Goal: Book appointment/travel/reservation

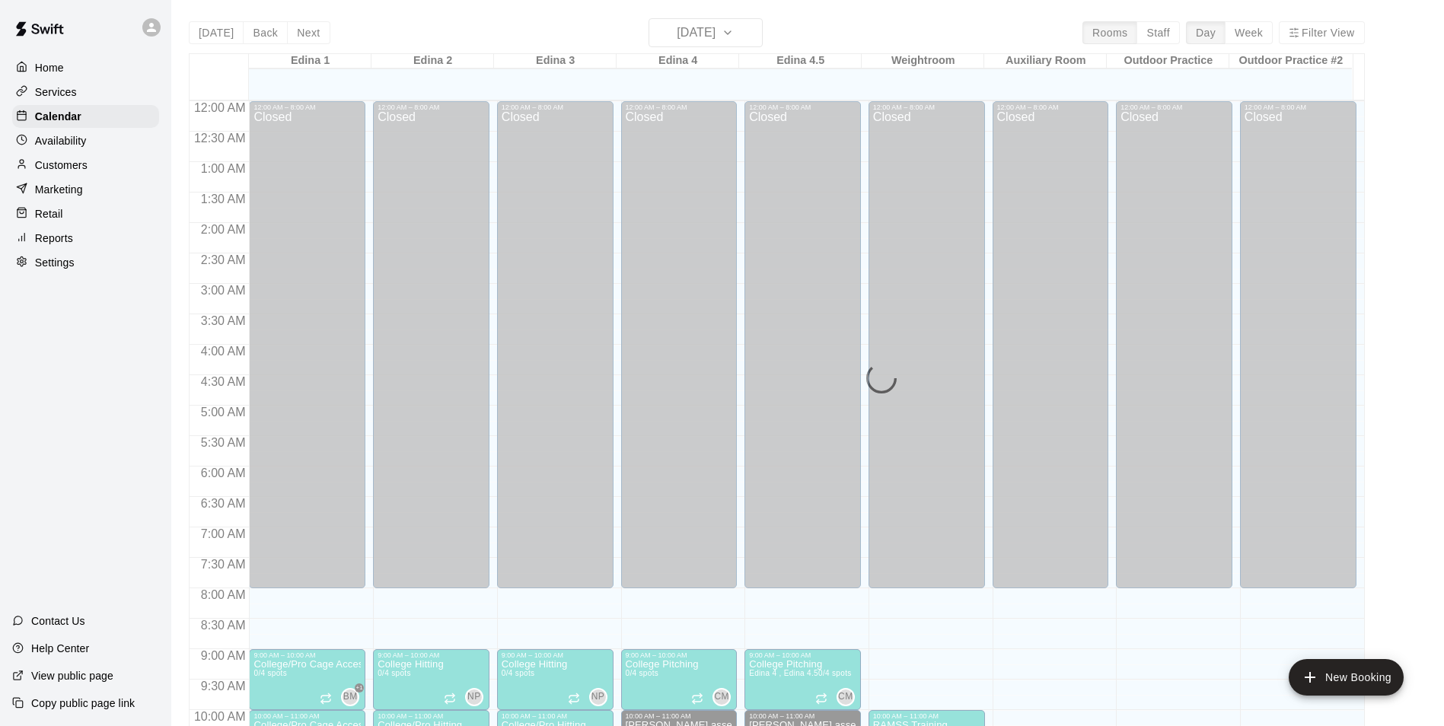
scroll to position [774, 0]
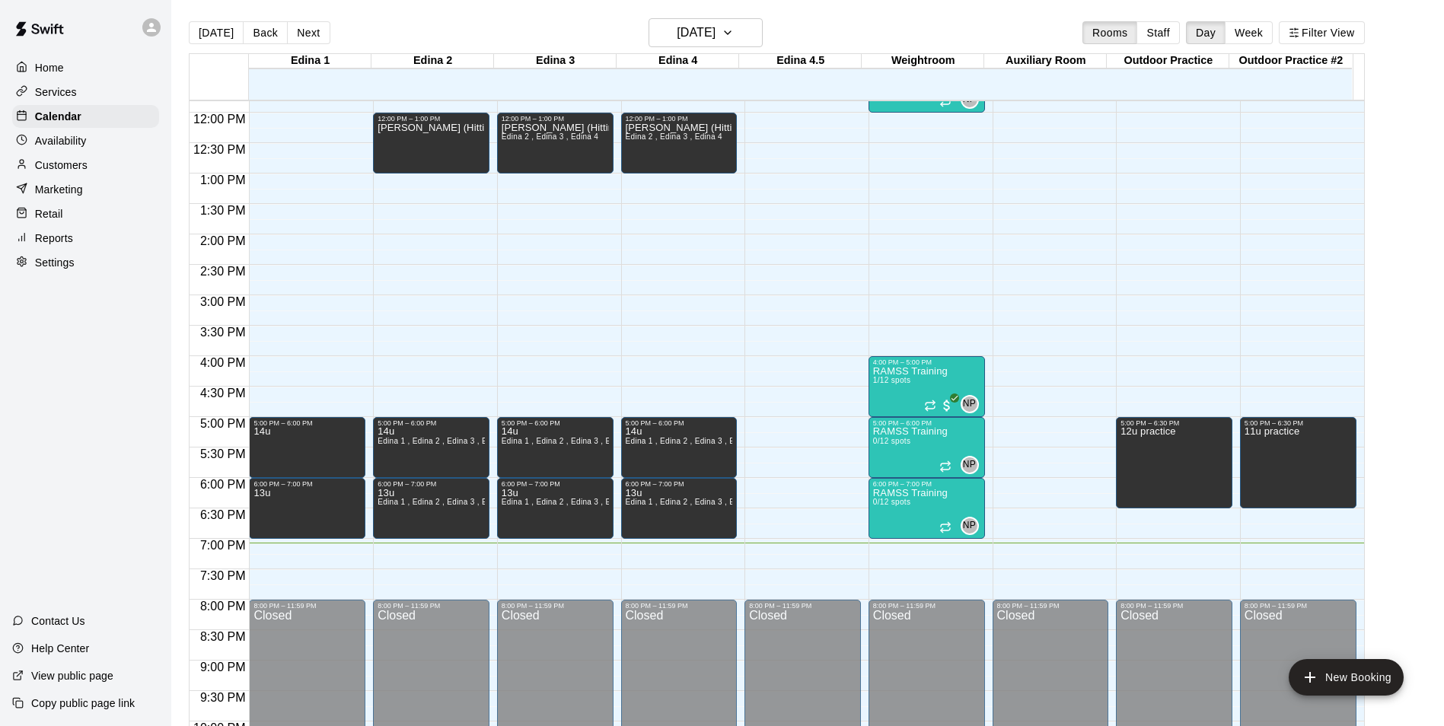
scroll to position [713, 0]
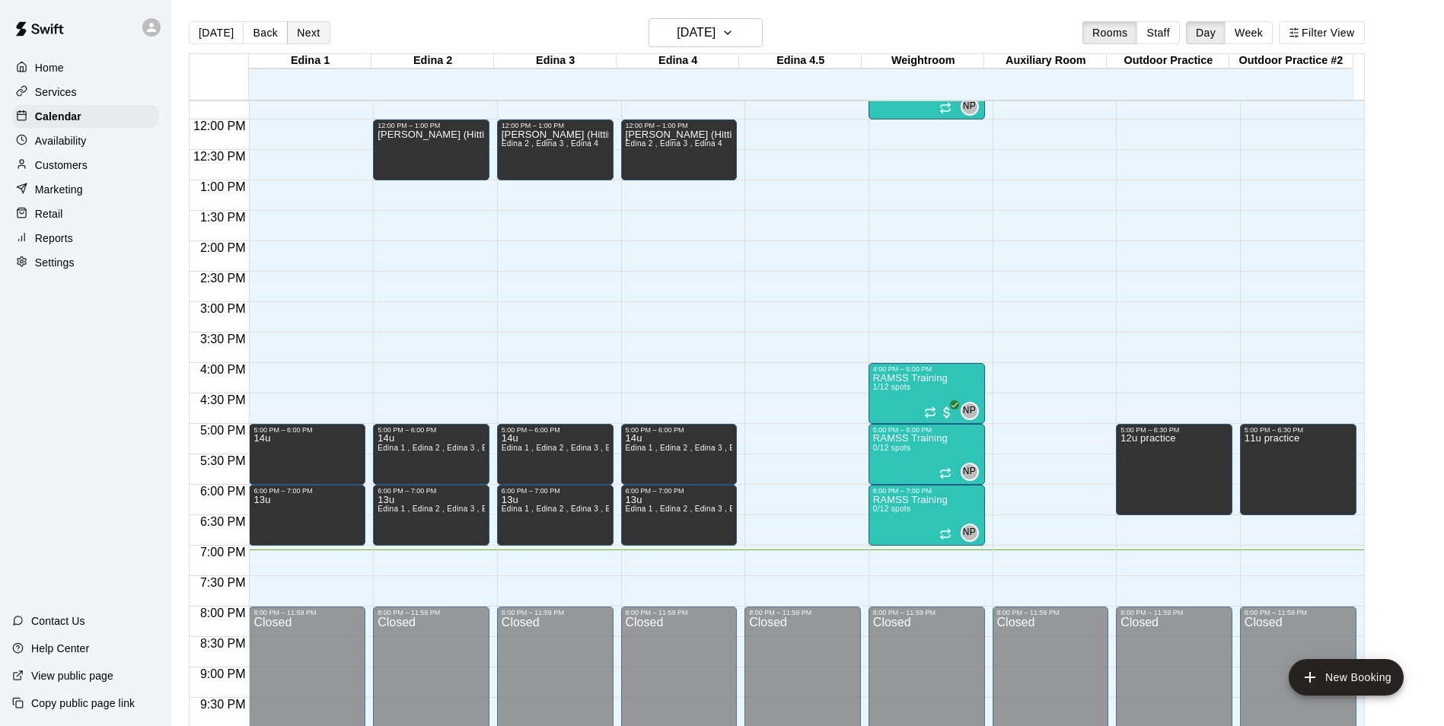
click at [299, 29] on button "Next" at bounding box center [308, 32] width 43 height 23
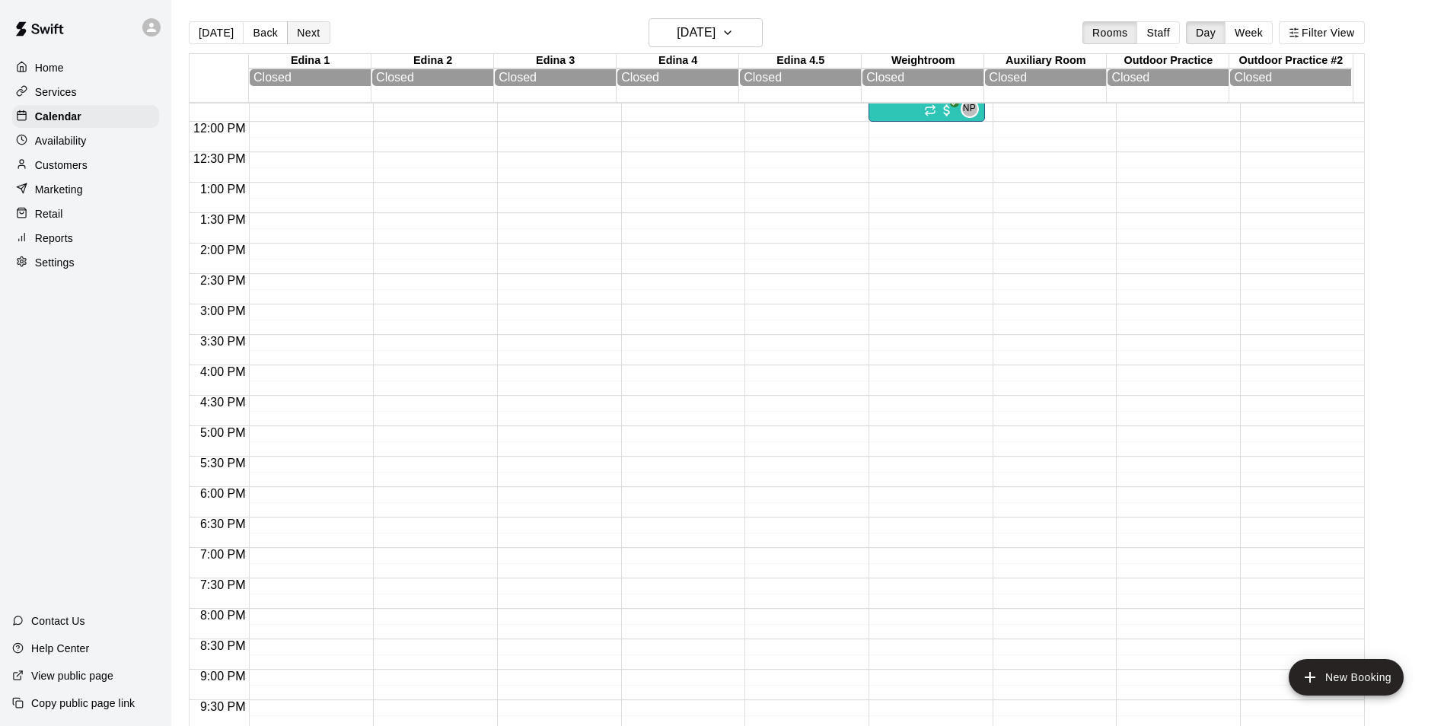
click at [299, 29] on button "Next" at bounding box center [308, 32] width 43 height 23
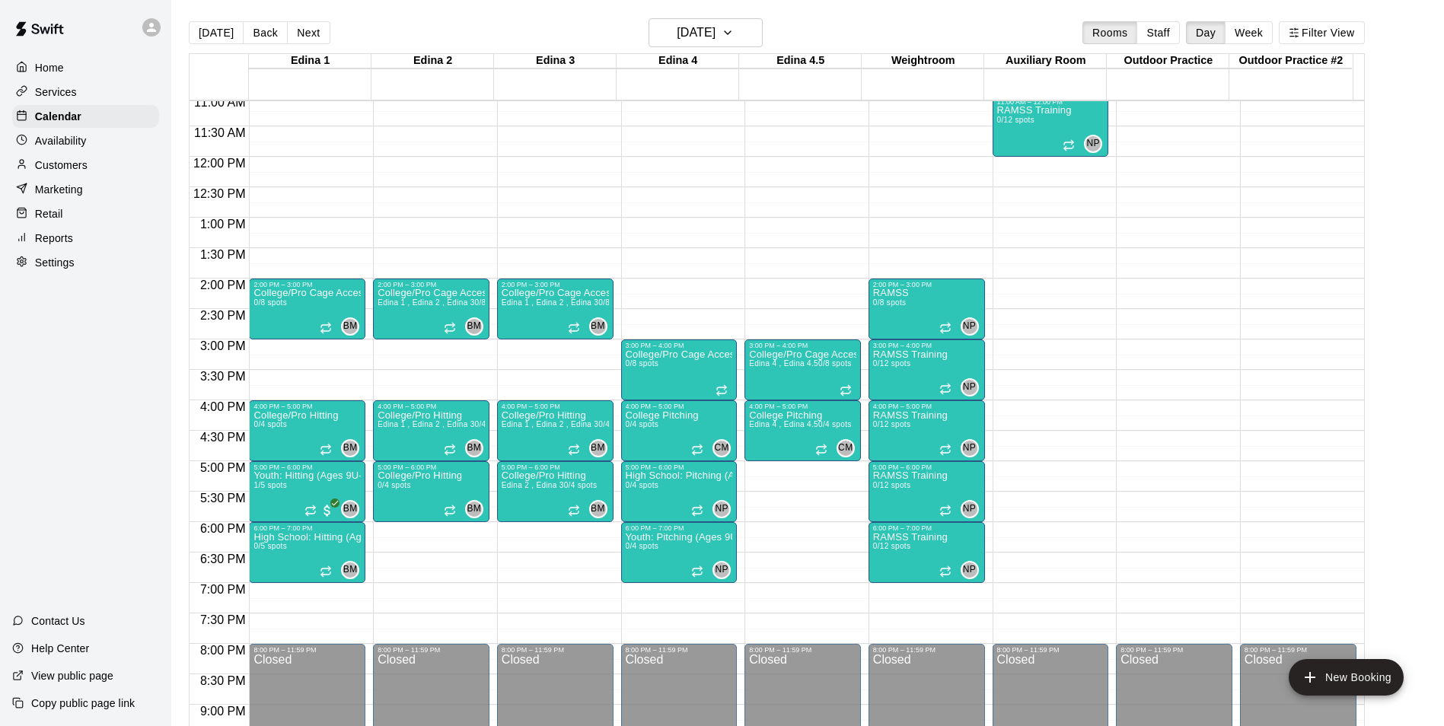
scroll to position [671, 0]
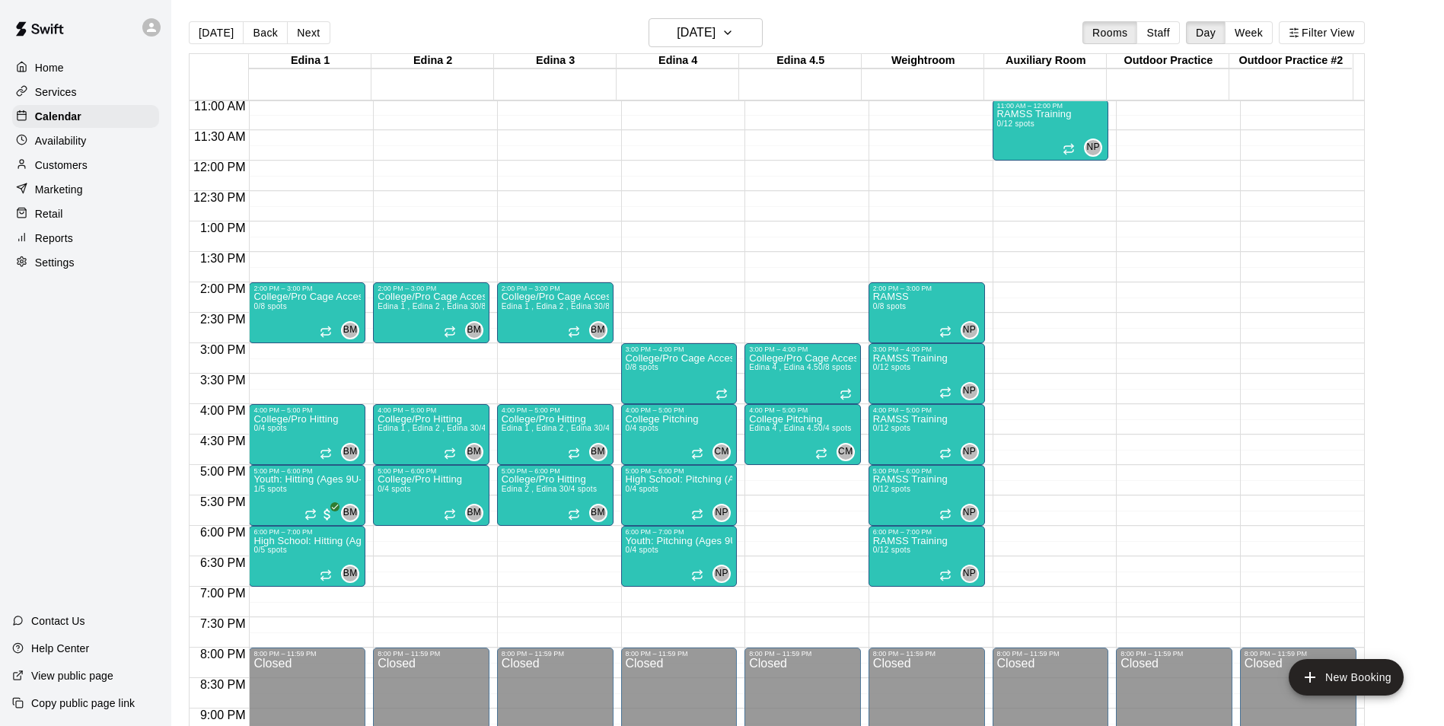
click at [266, 349] on div "12:00 AM – 8:00 AM Closed 9:00 AM – 10:00 AM College Hitting 0/4 spots BM 0 10:…" at bounding box center [307, 161] width 116 height 1462
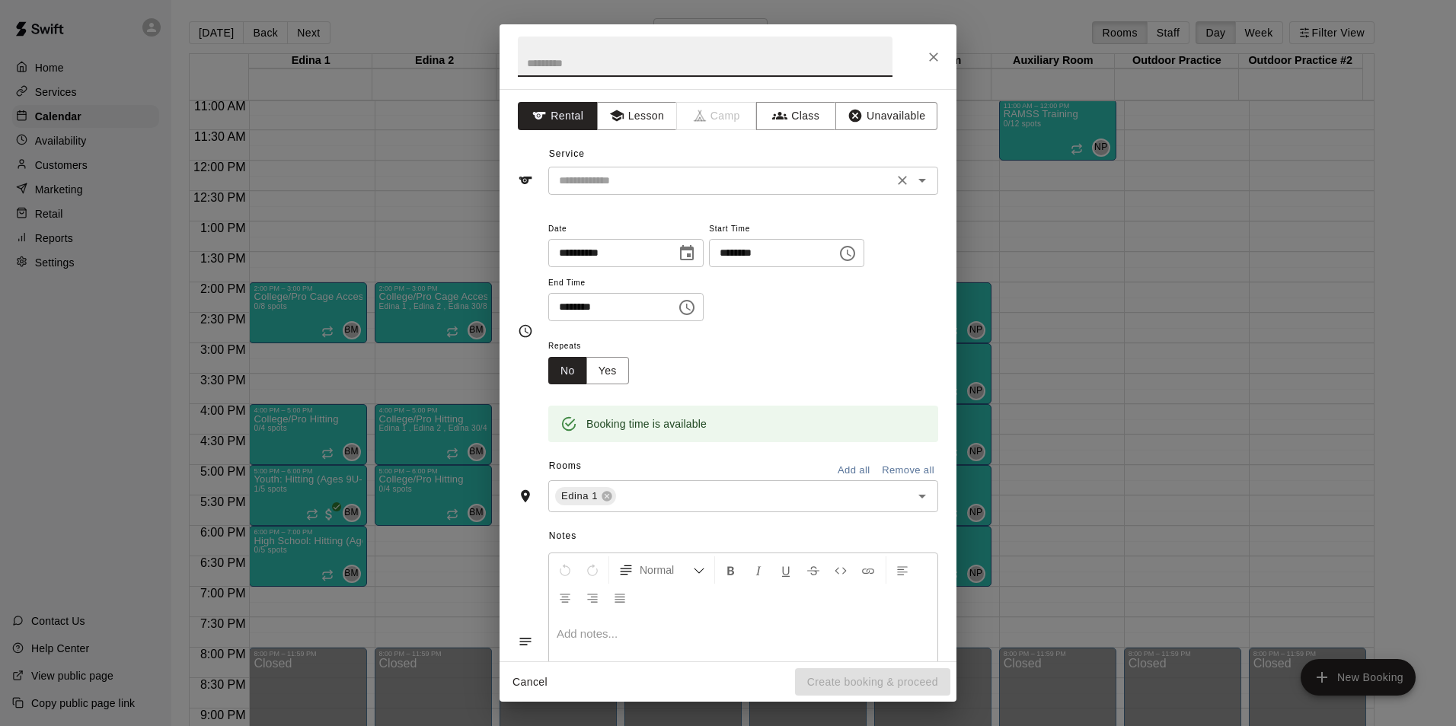
click at [585, 172] on input "text" at bounding box center [721, 180] width 336 height 19
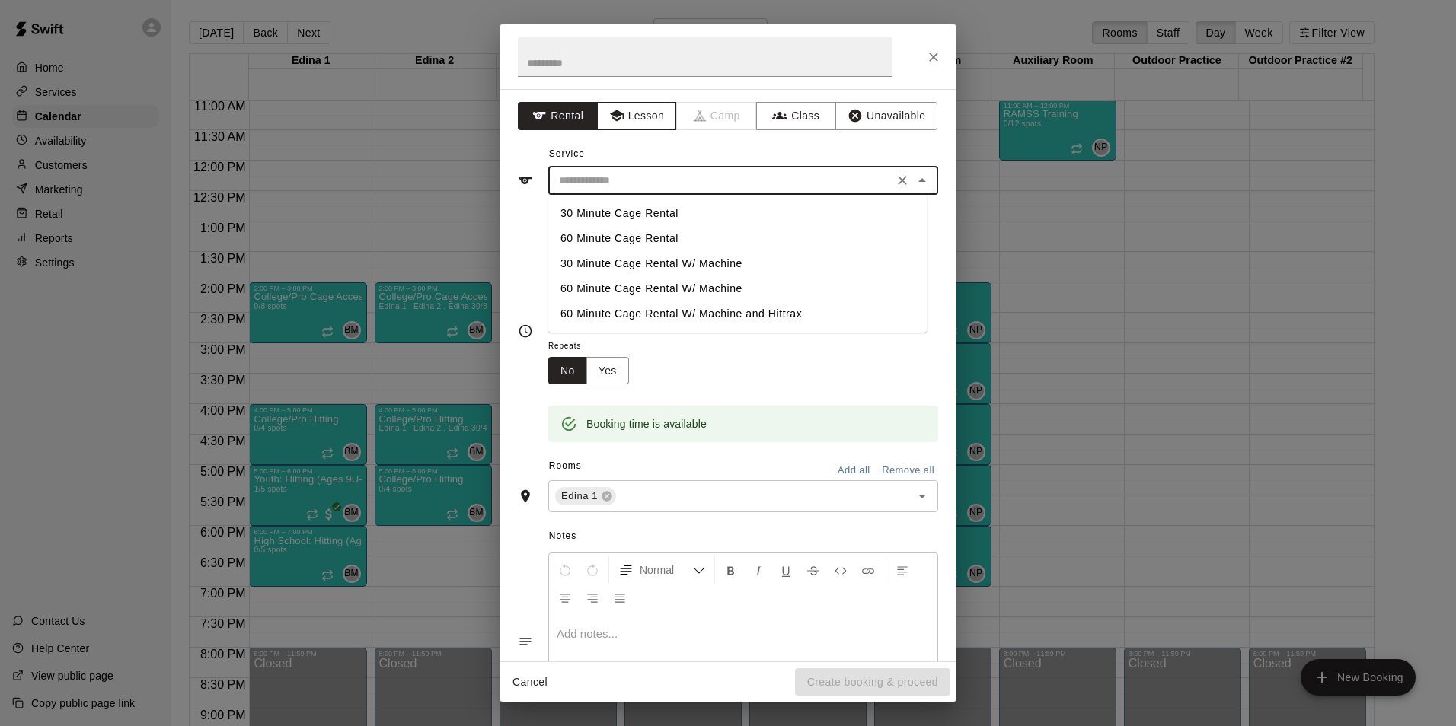
click at [610, 129] on button "Lesson" at bounding box center [637, 116] width 80 height 28
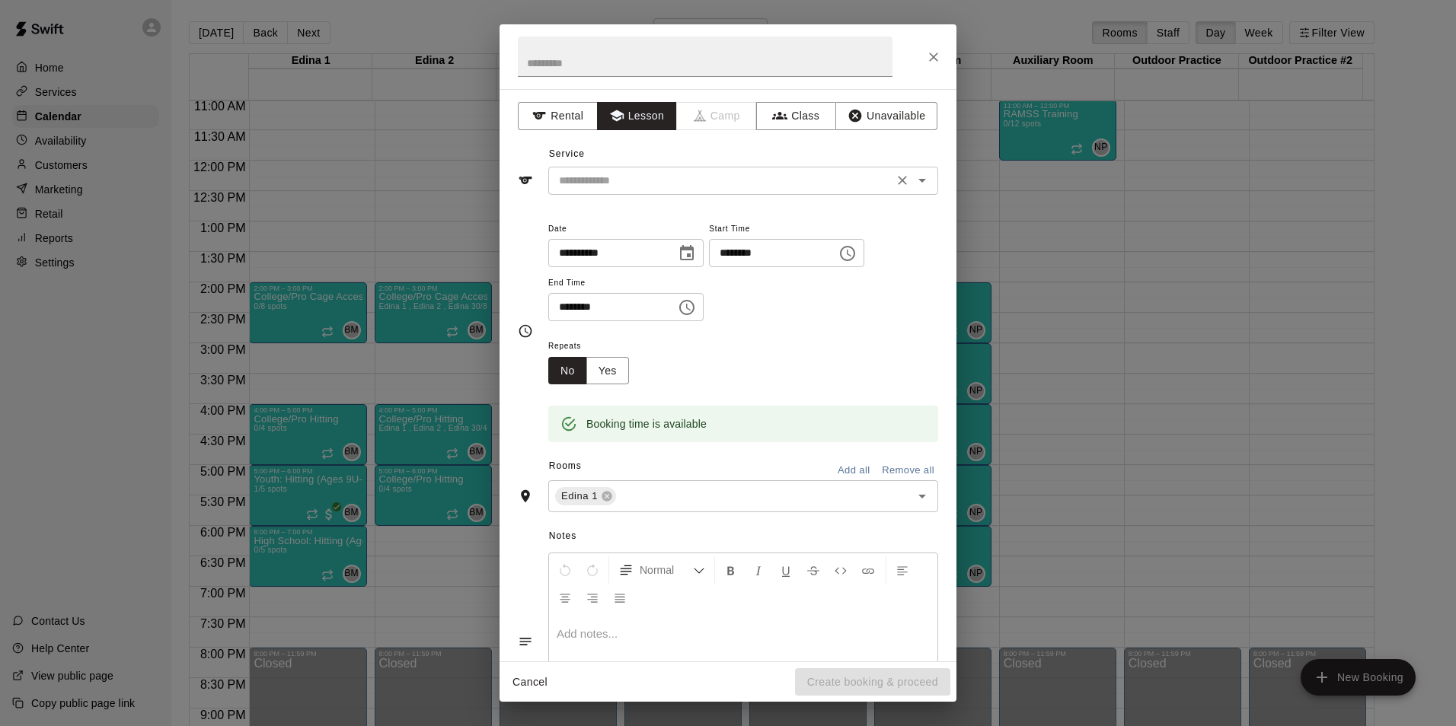
click at [615, 180] on input "text" at bounding box center [721, 180] width 336 height 19
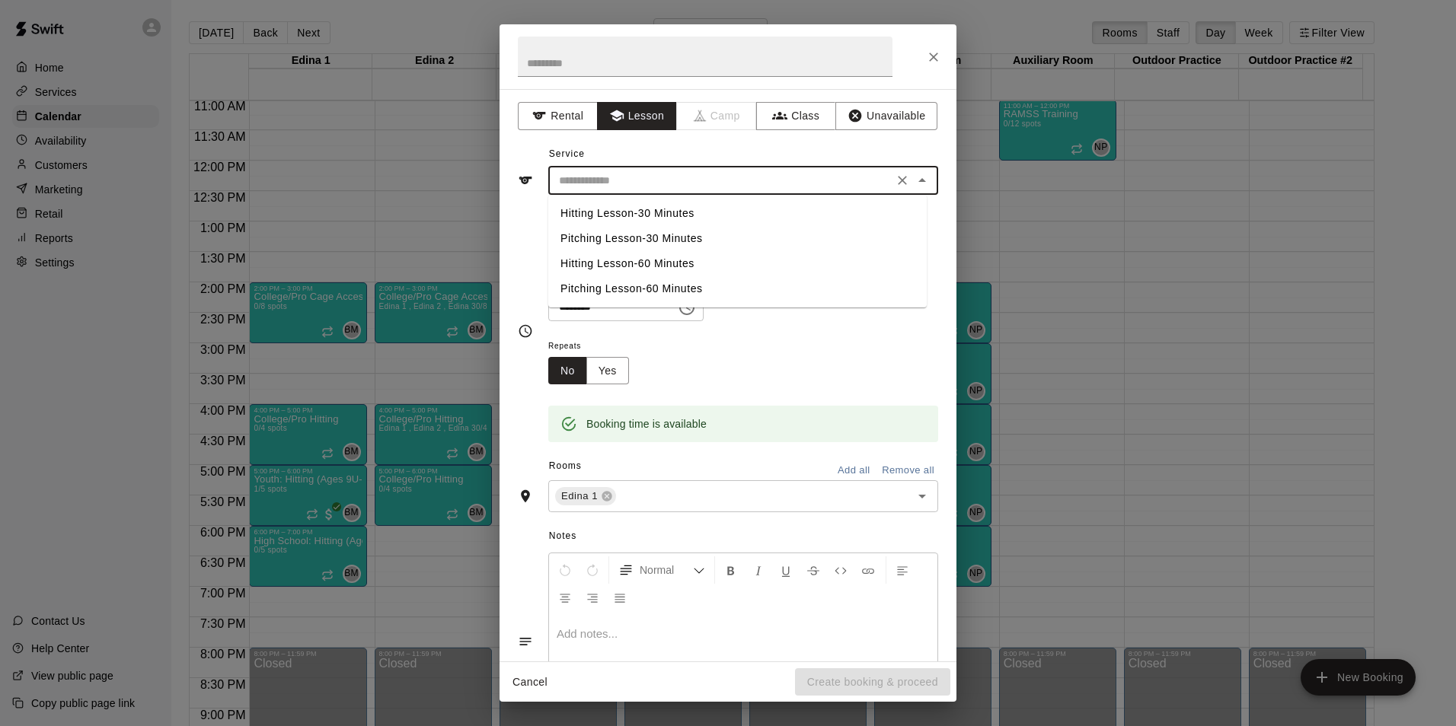
click at [647, 142] on div "Service ​ Hitting Lesson-30 Minutes Pitching Lesson-30 Minutes Hitting Lesson-6…" at bounding box center [728, 168] width 420 height 53
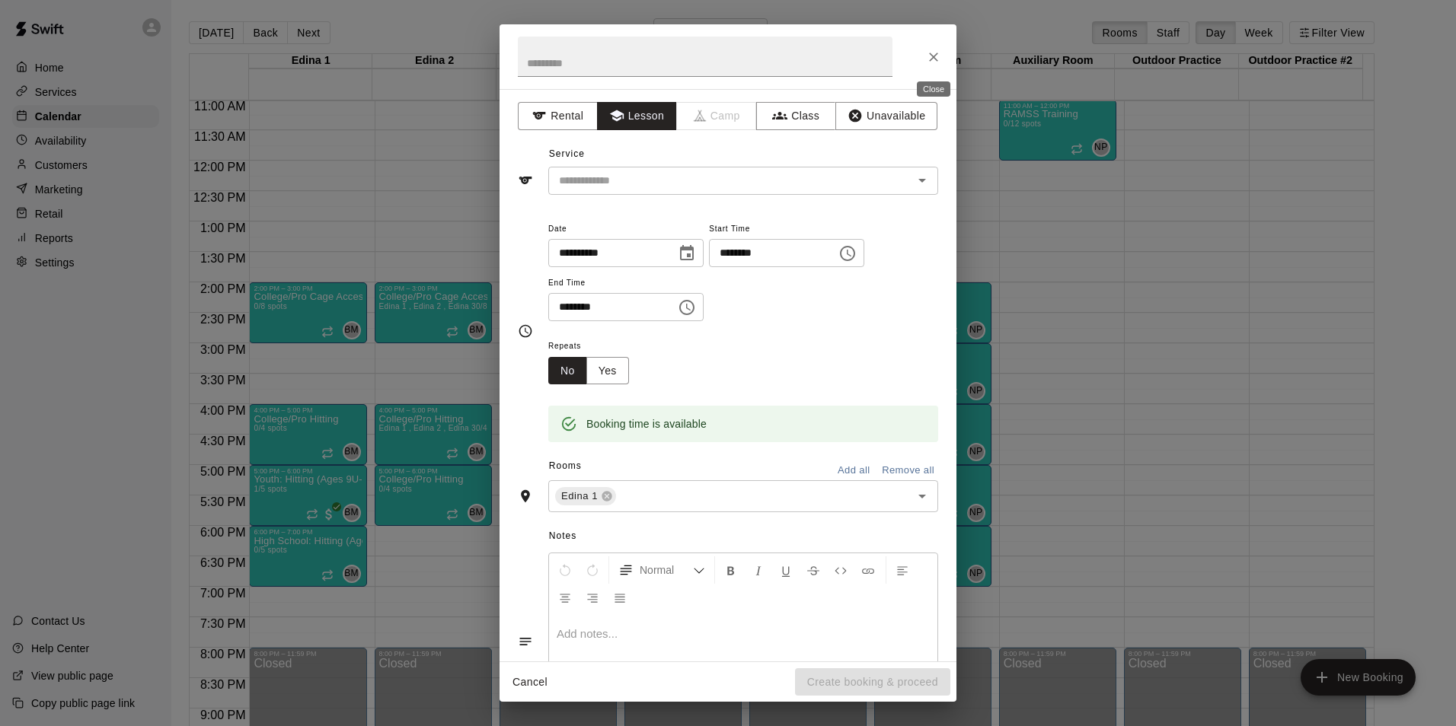
click at [943, 57] on button "Close" at bounding box center [933, 56] width 27 height 27
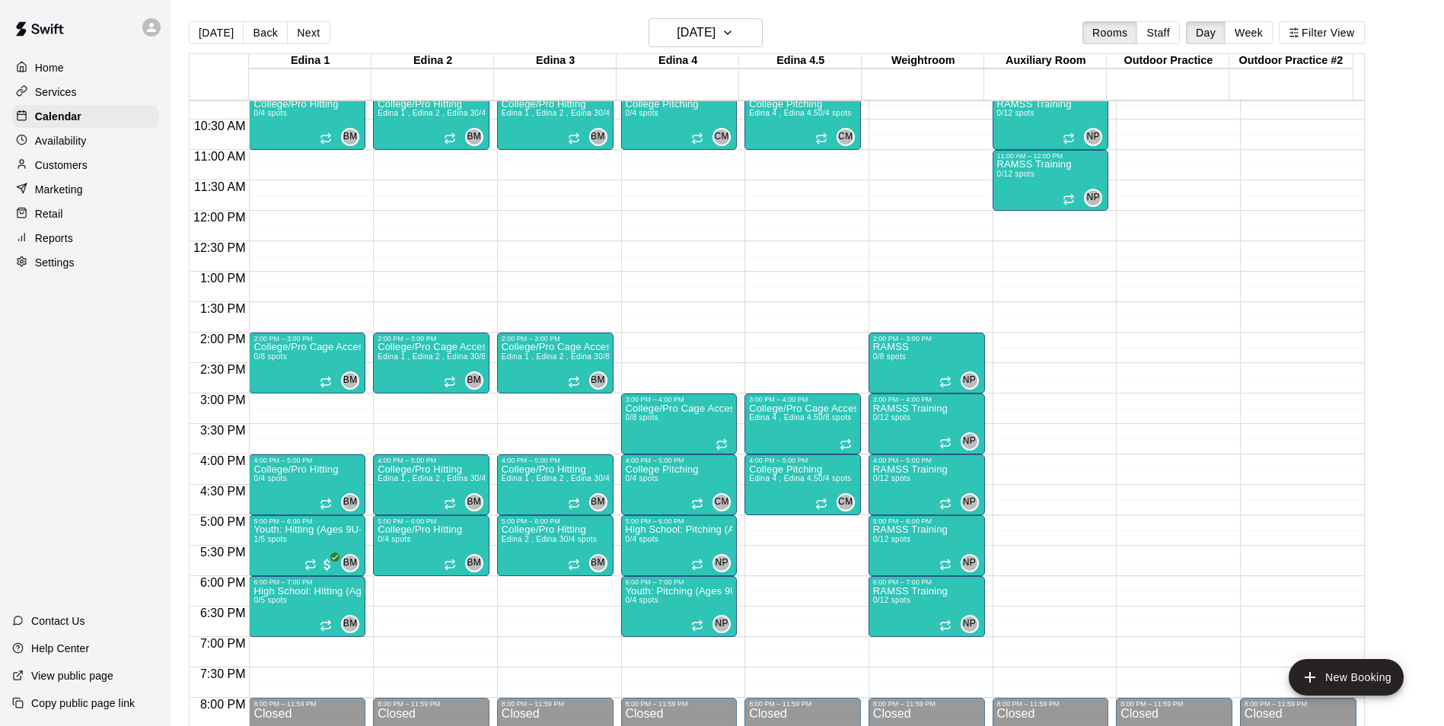
scroll to position [620, 0]
click at [97, 142] on div "Availability" at bounding box center [85, 140] width 147 height 23
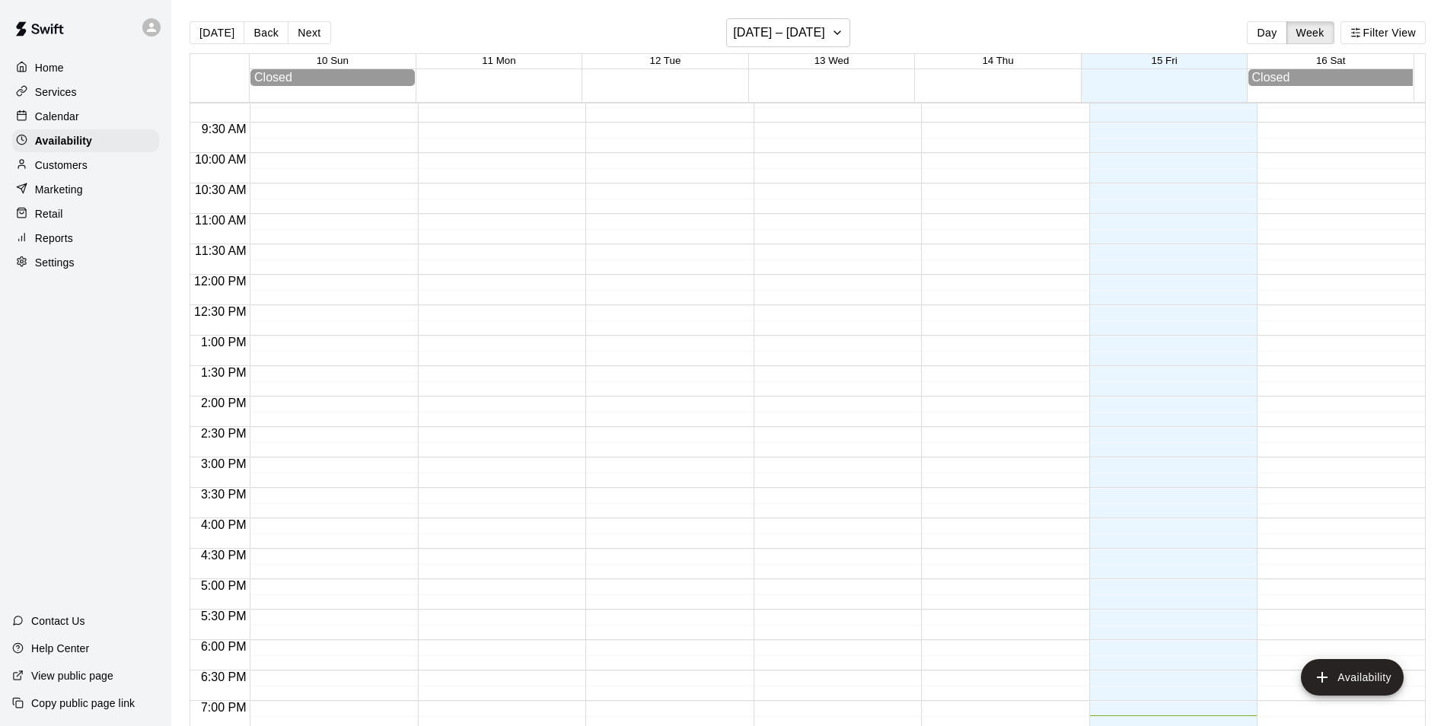
scroll to position [515, 0]
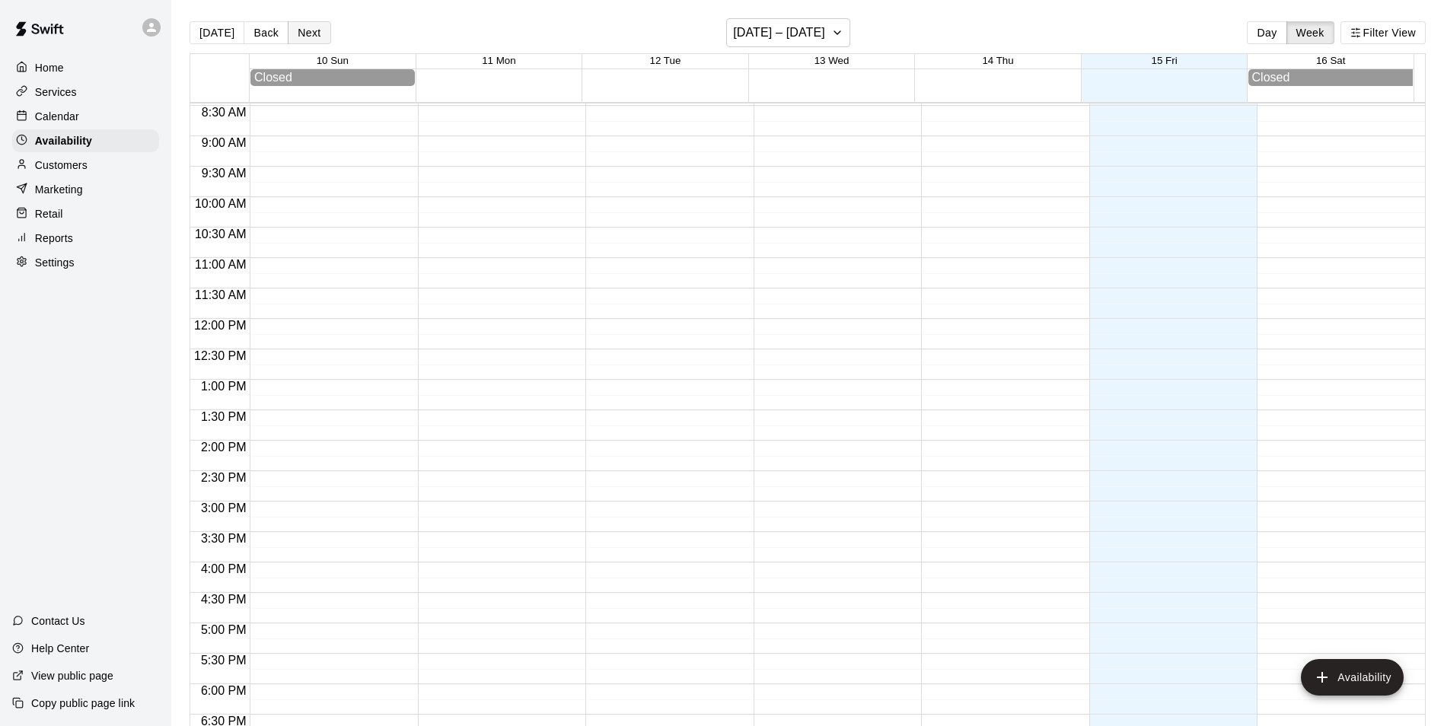
click at [309, 31] on button "Next" at bounding box center [309, 32] width 43 height 23
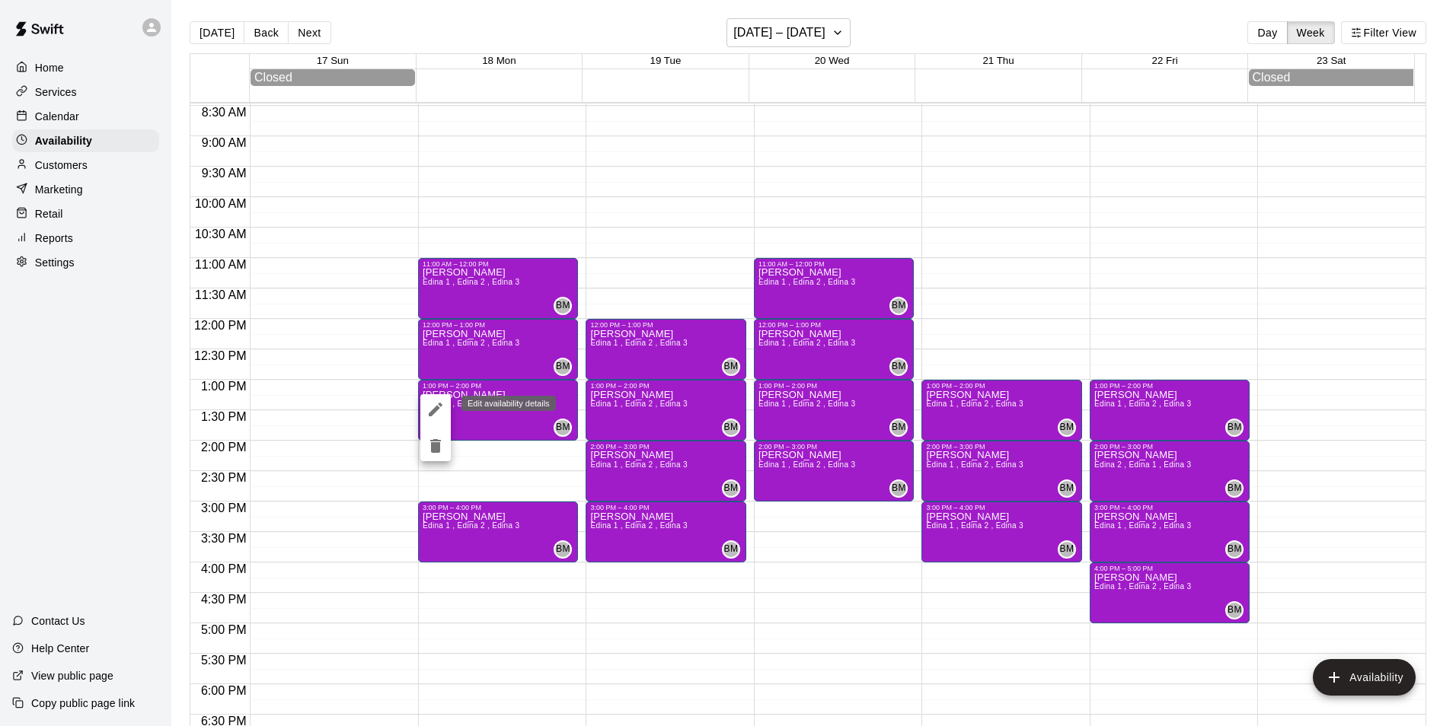
click at [423, 406] on button "edit" at bounding box center [435, 409] width 30 height 30
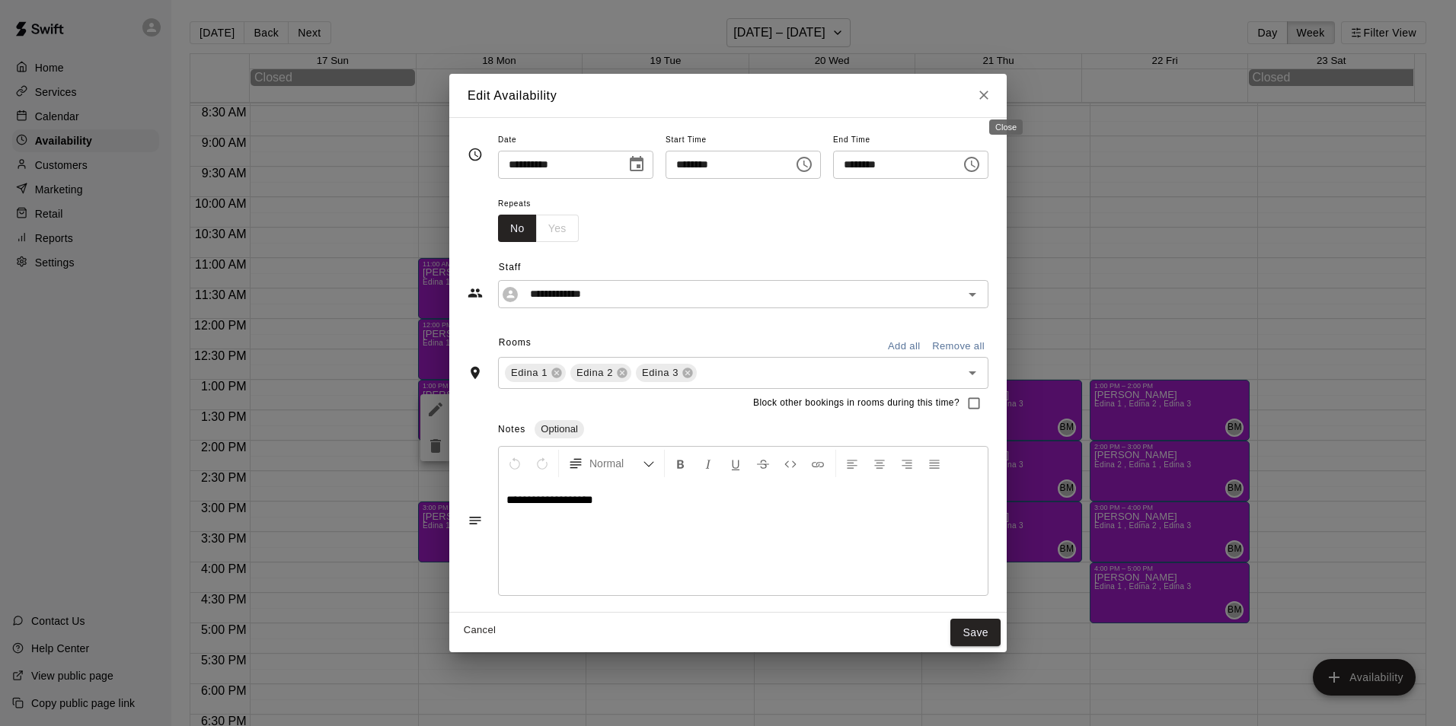
click at [991, 96] on icon "Close" at bounding box center [983, 95] width 15 height 15
type input "**********"
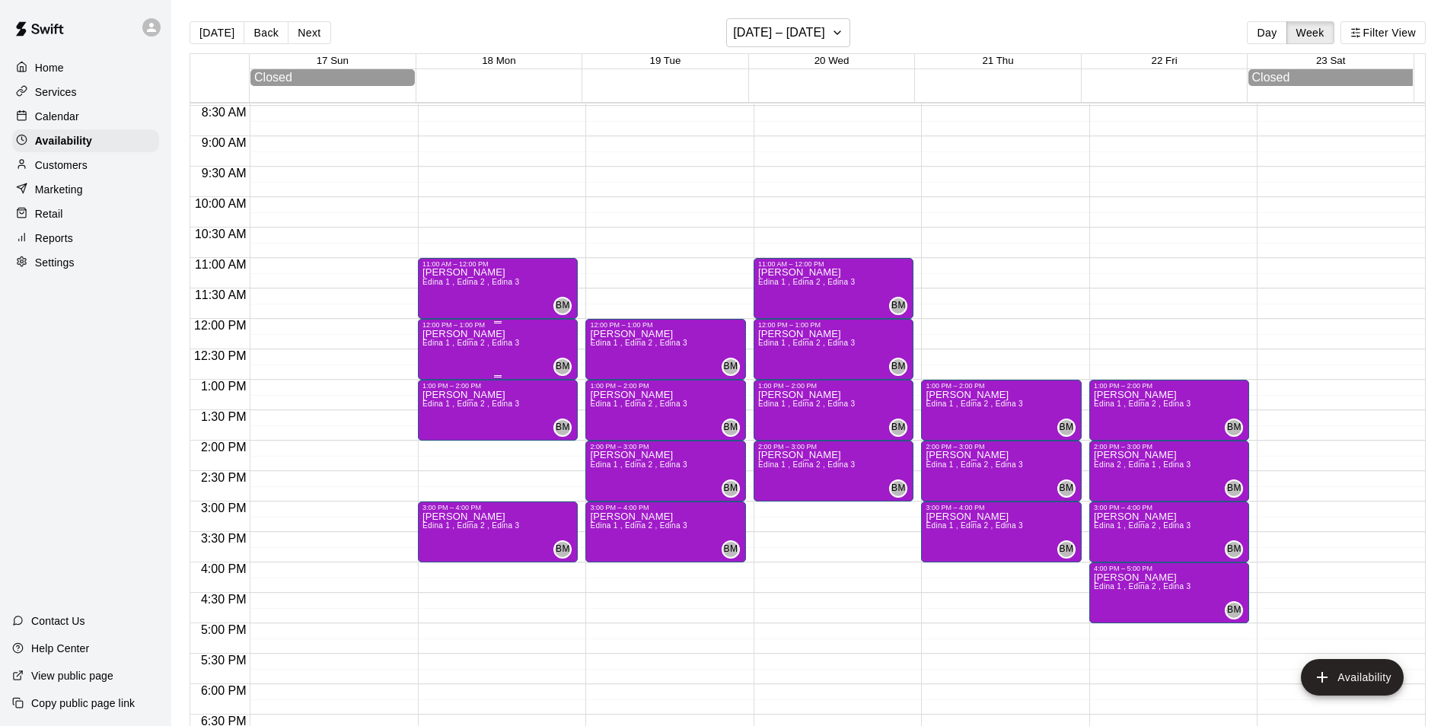
drag, startPoint x: 534, startPoint y: 340, endPoint x: 525, endPoint y: 336, distance: 10.2
click at [525, 336] on div "[PERSON_NAME] 1 , Edina 2 , Edina 3 BM" at bounding box center [499, 692] width 152 height 726
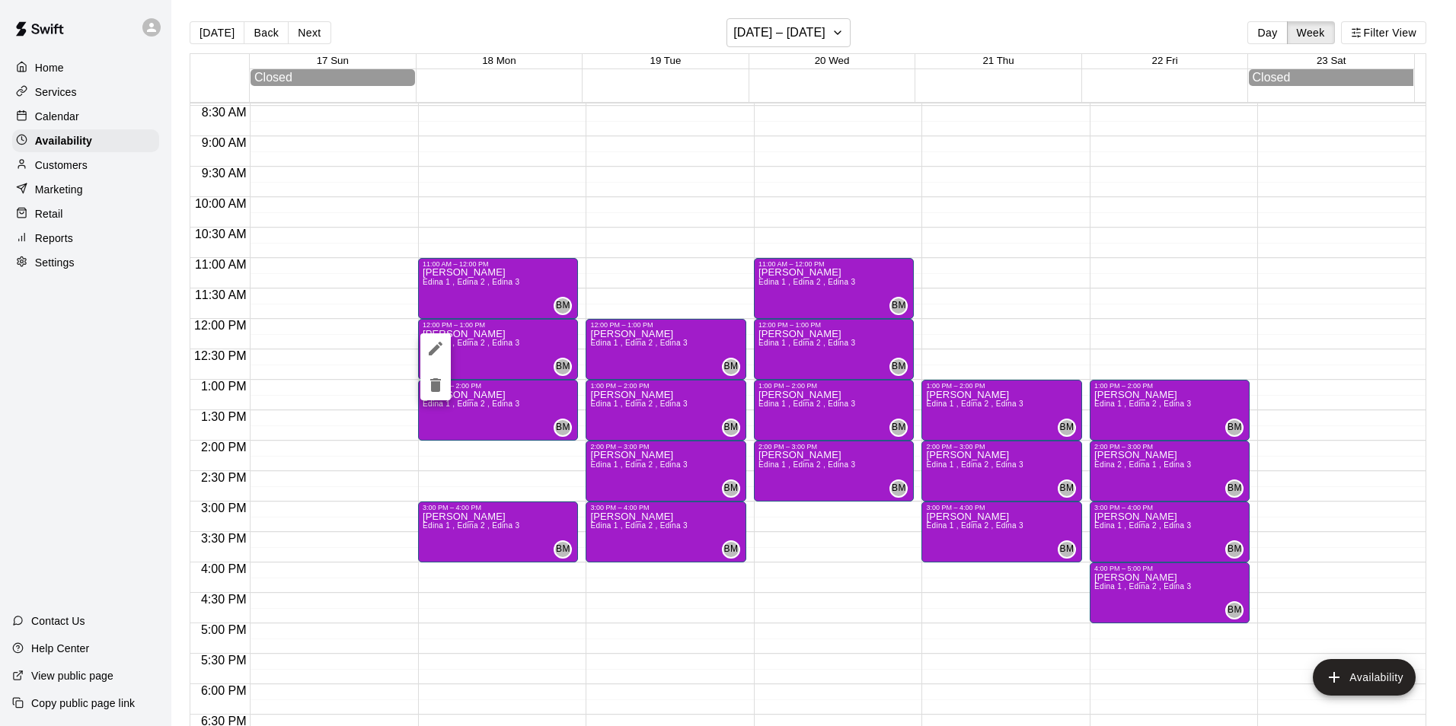
click at [63, 120] on div at bounding box center [728, 363] width 1456 height 726
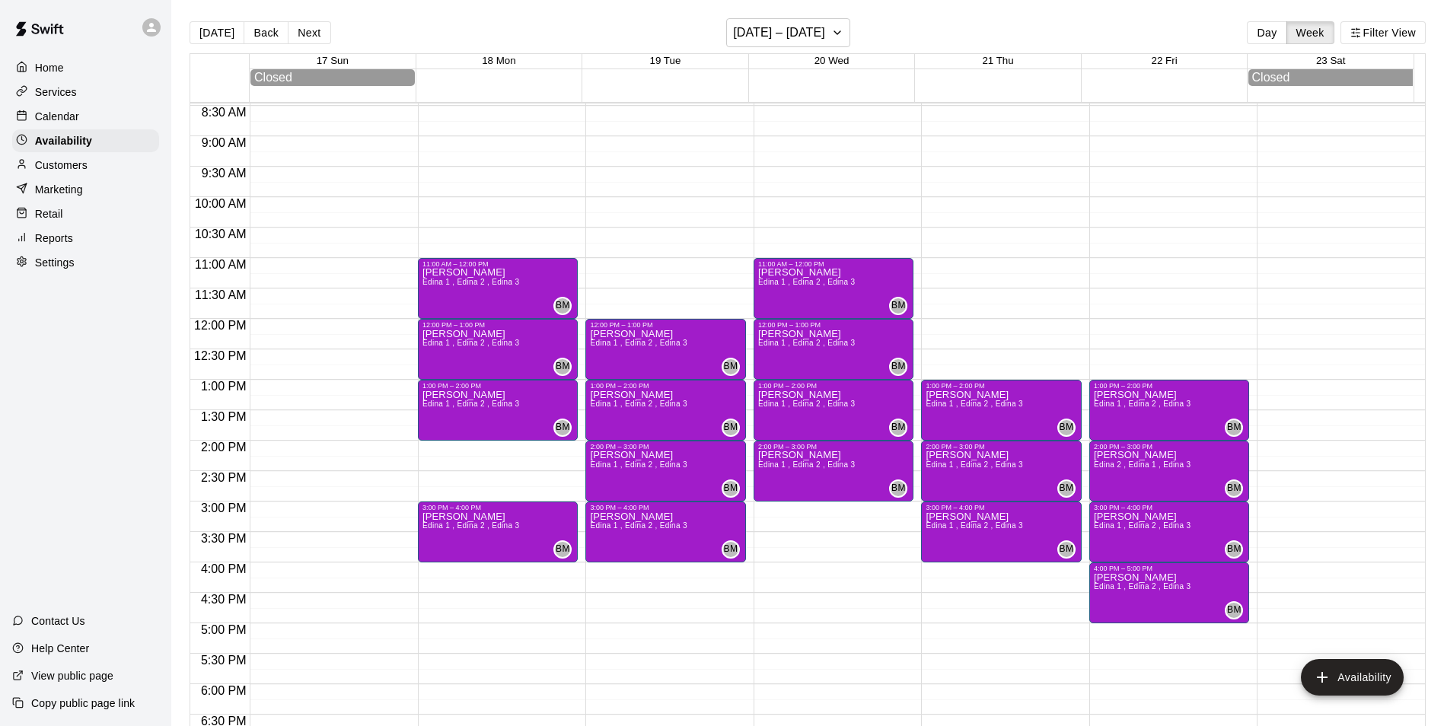
click at [63, 120] on p "Calendar" at bounding box center [57, 116] width 44 height 15
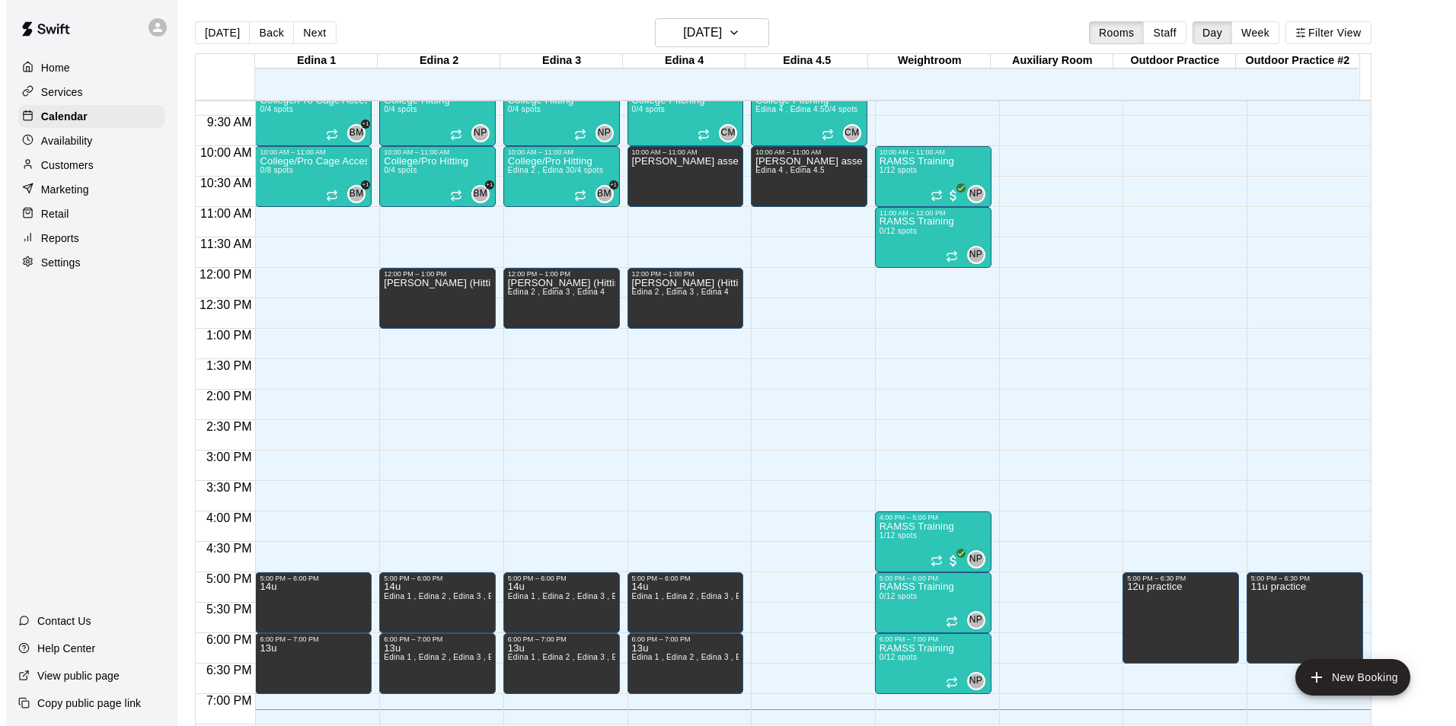
scroll to position [545, 0]
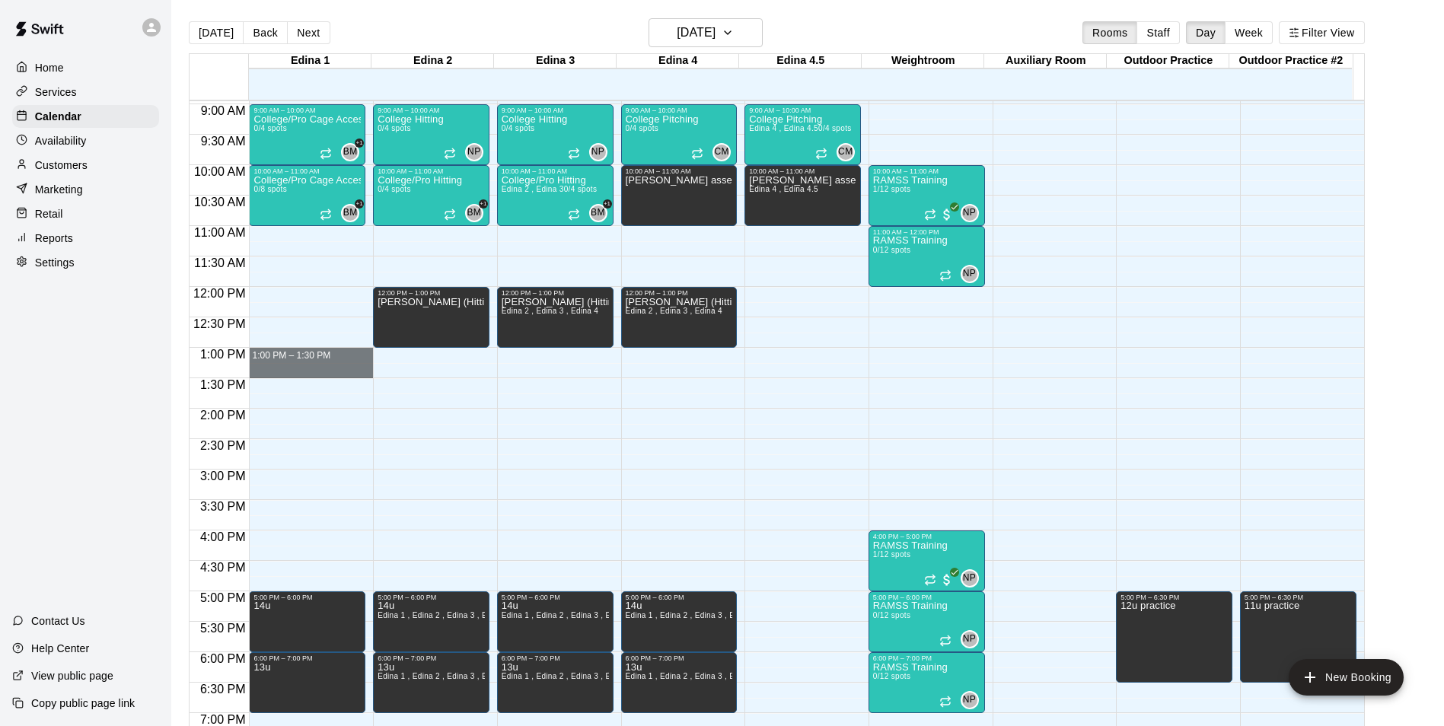
drag, startPoint x: 308, startPoint y: 355, endPoint x: 590, endPoint y: 375, distance: 283.1
click at [590, 375] on div "12:00 AM 12:30 AM 1:00 AM 1:30 AM 2:00 AM 2:30 AM 3:00 AM 3:30 AM 4:00 AM 4:30 …" at bounding box center [777, 422] width 1175 height 644
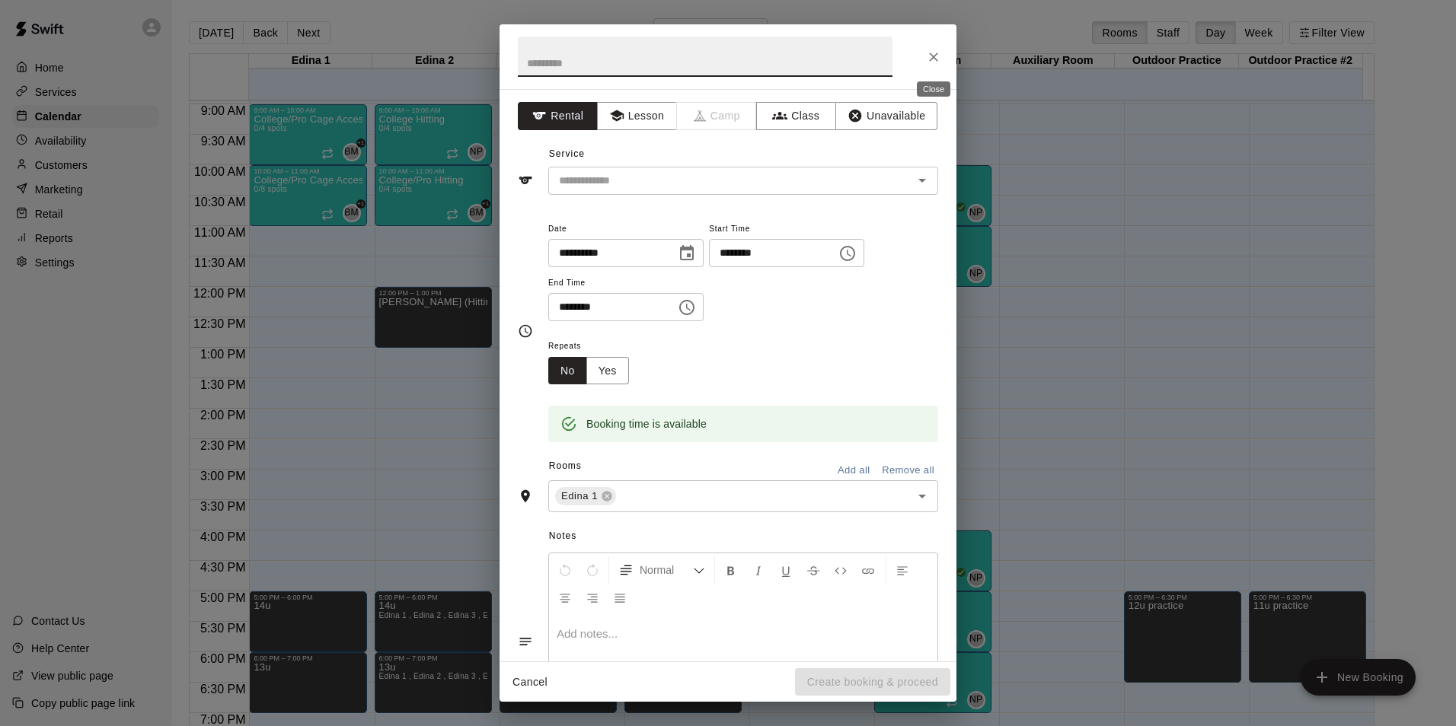
click at [943, 65] on button "Close" at bounding box center [933, 56] width 27 height 27
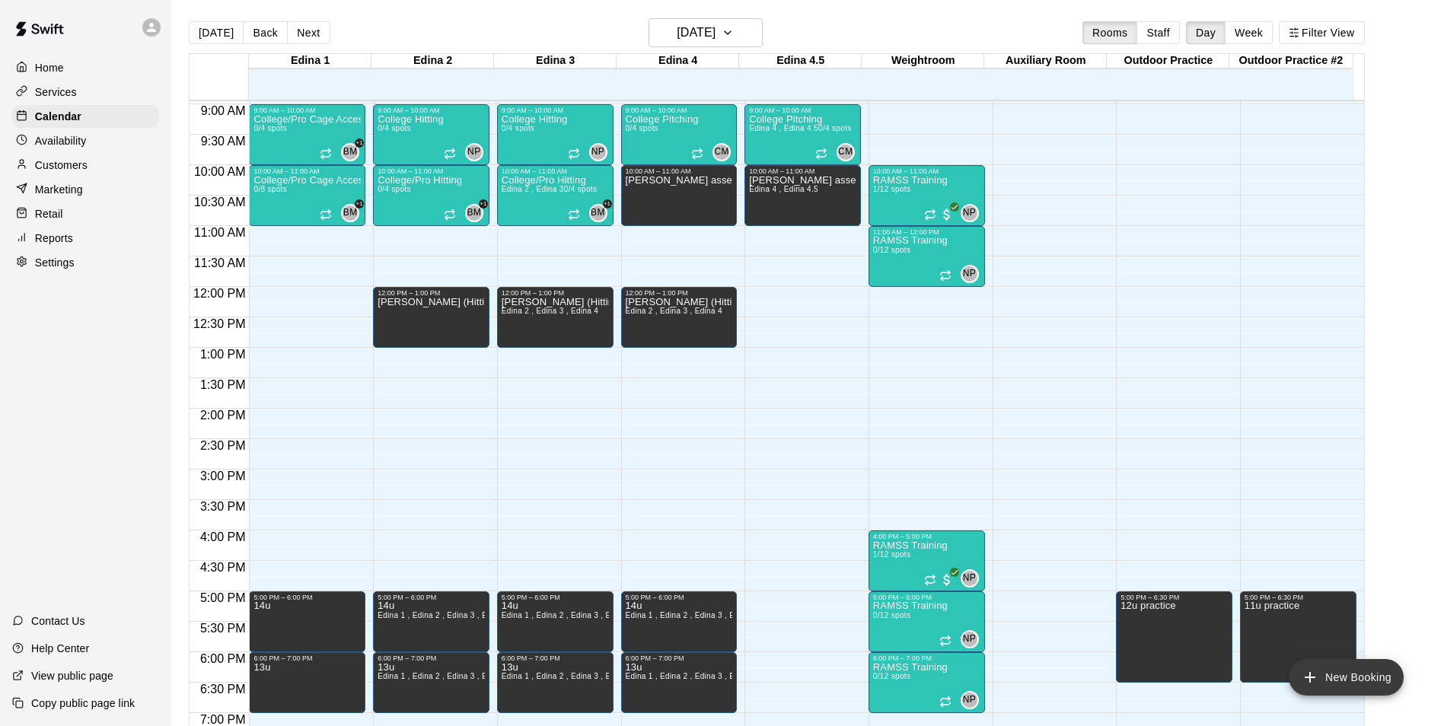
click at [1341, 675] on button "New Booking" at bounding box center [1346, 677] width 115 height 37
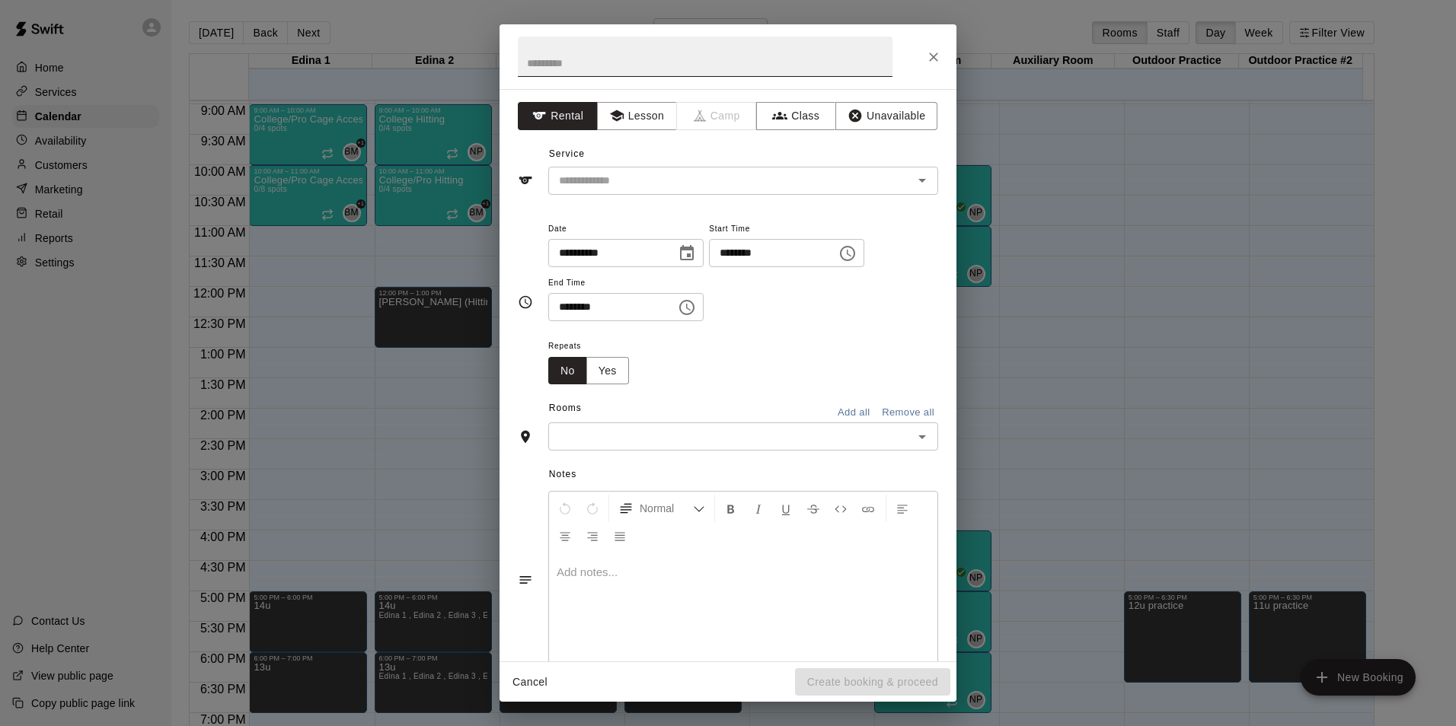
drag, startPoint x: 636, startPoint y: 196, endPoint x: 677, endPoint y: 55, distance: 146.7
click at [677, 55] on input "text" at bounding box center [705, 57] width 375 height 40
type input "**********"
click at [630, 113] on button "Lesson" at bounding box center [637, 116] width 80 height 28
click at [637, 180] on input "text" at bounding box center [721, 180] width 336 height 19
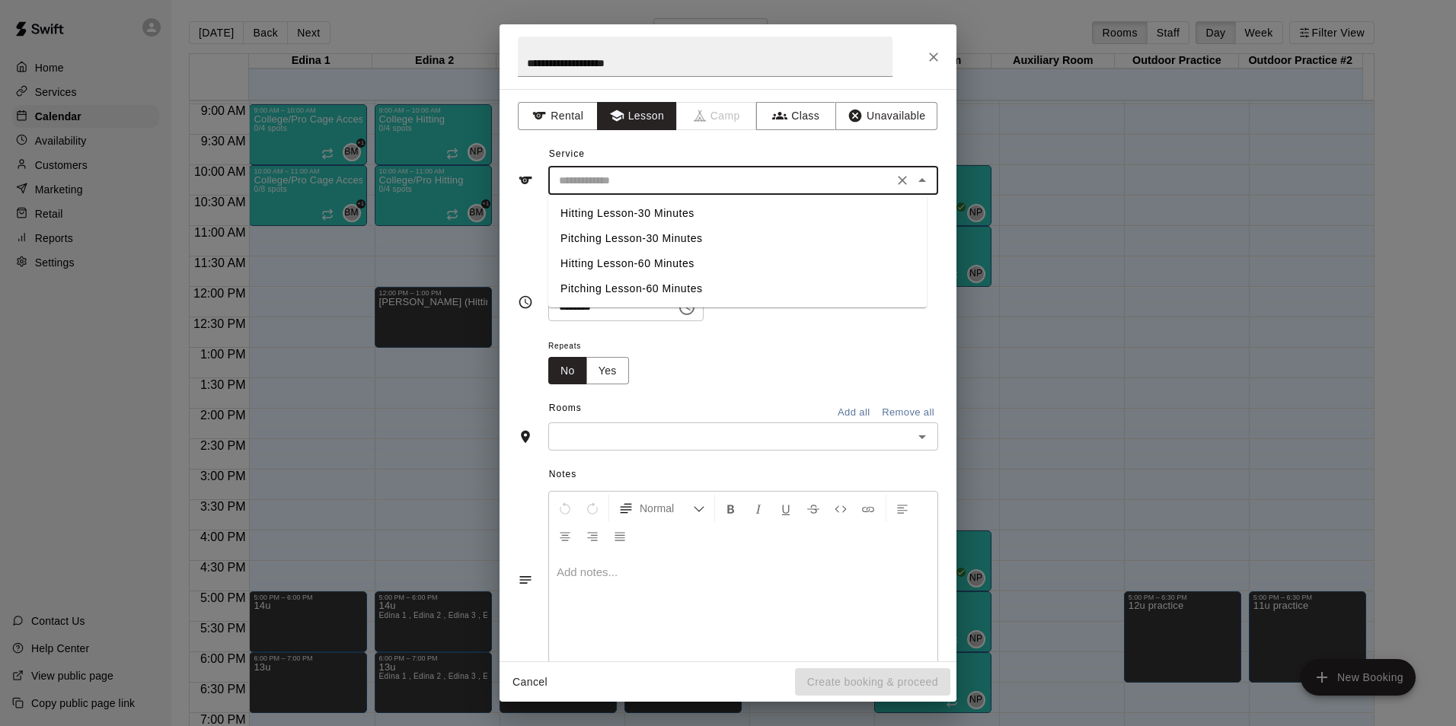
click at [605, 268] on li "Hitting Lesson-60 Minutes" at bounding box center [737, 263] width 378 height 25
type input "**********"
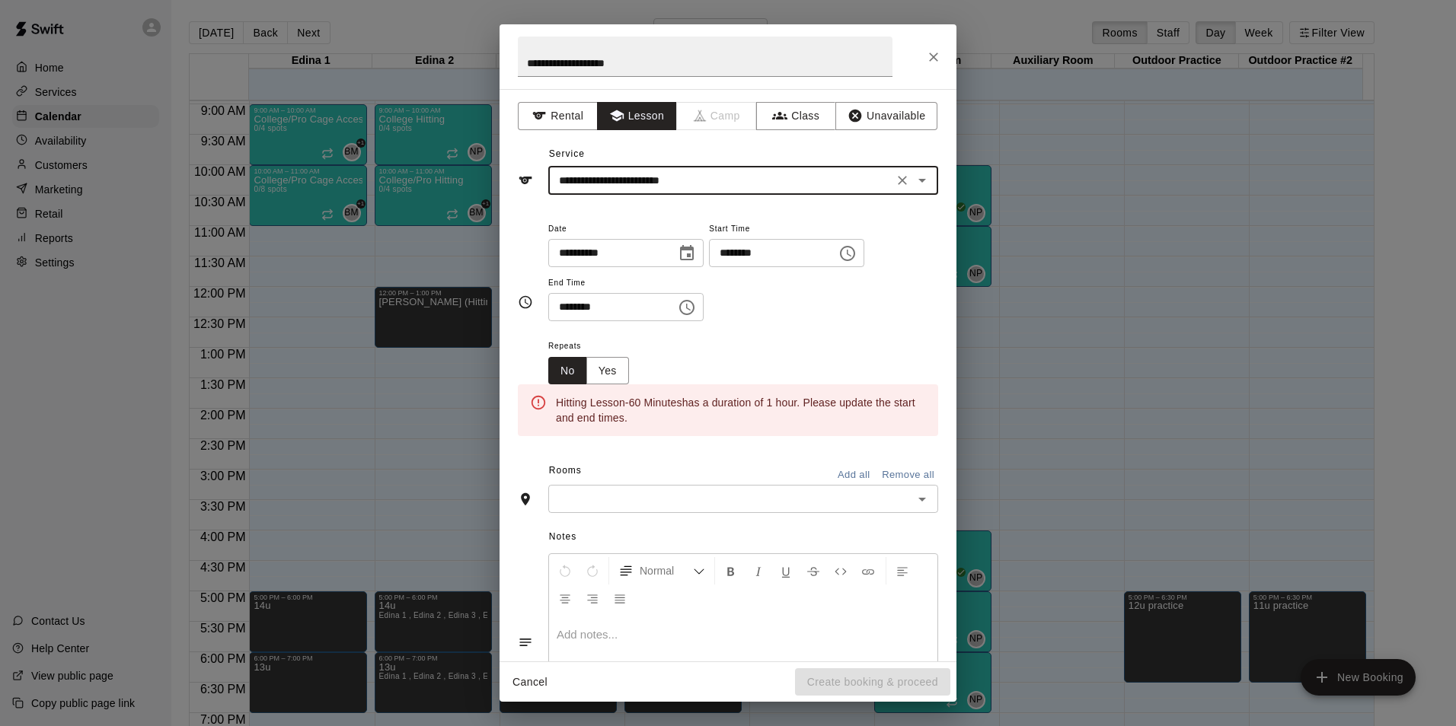
click at [694, 249] on icon "Choose date, selected date is Aug 15, 2025" at bounding box center [687, 252] width 14 height 15
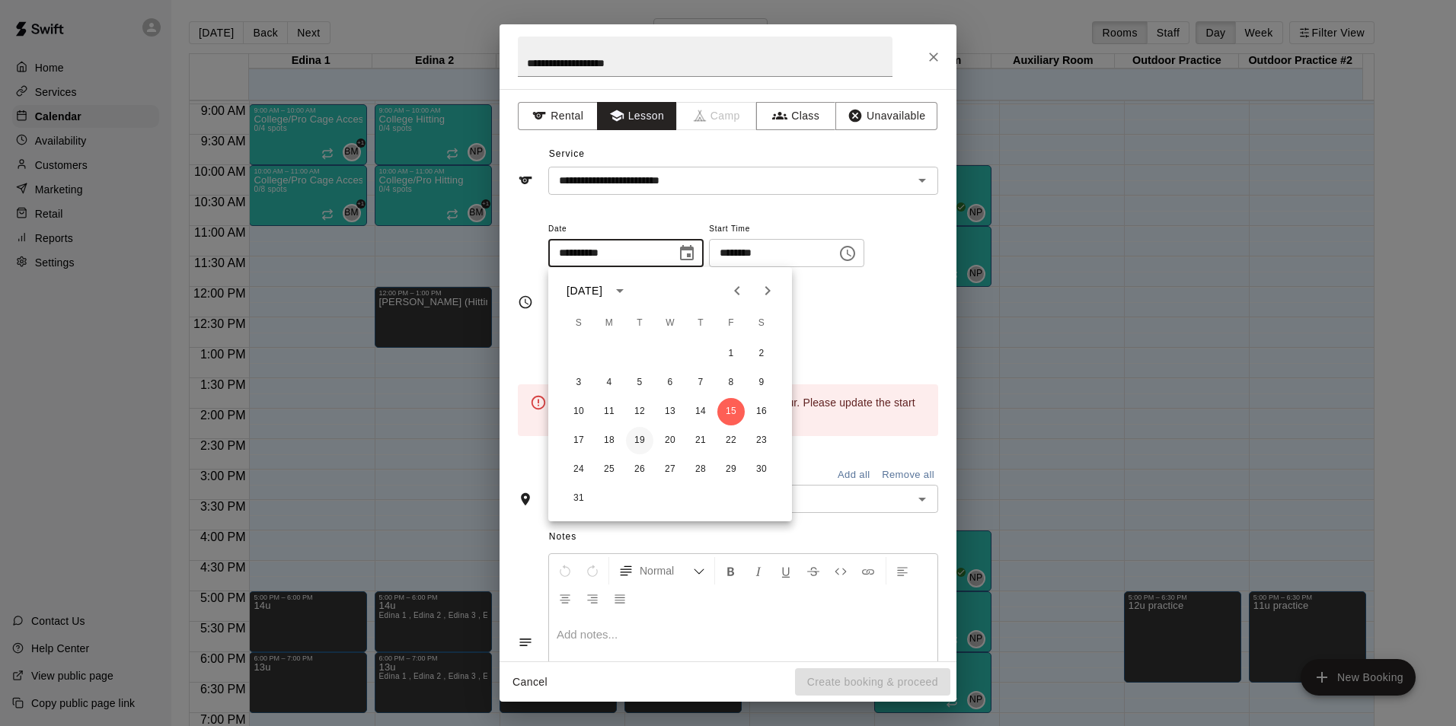
click at [640, 439] on button "19" at bounding box center [639, 440] width 27 height 27
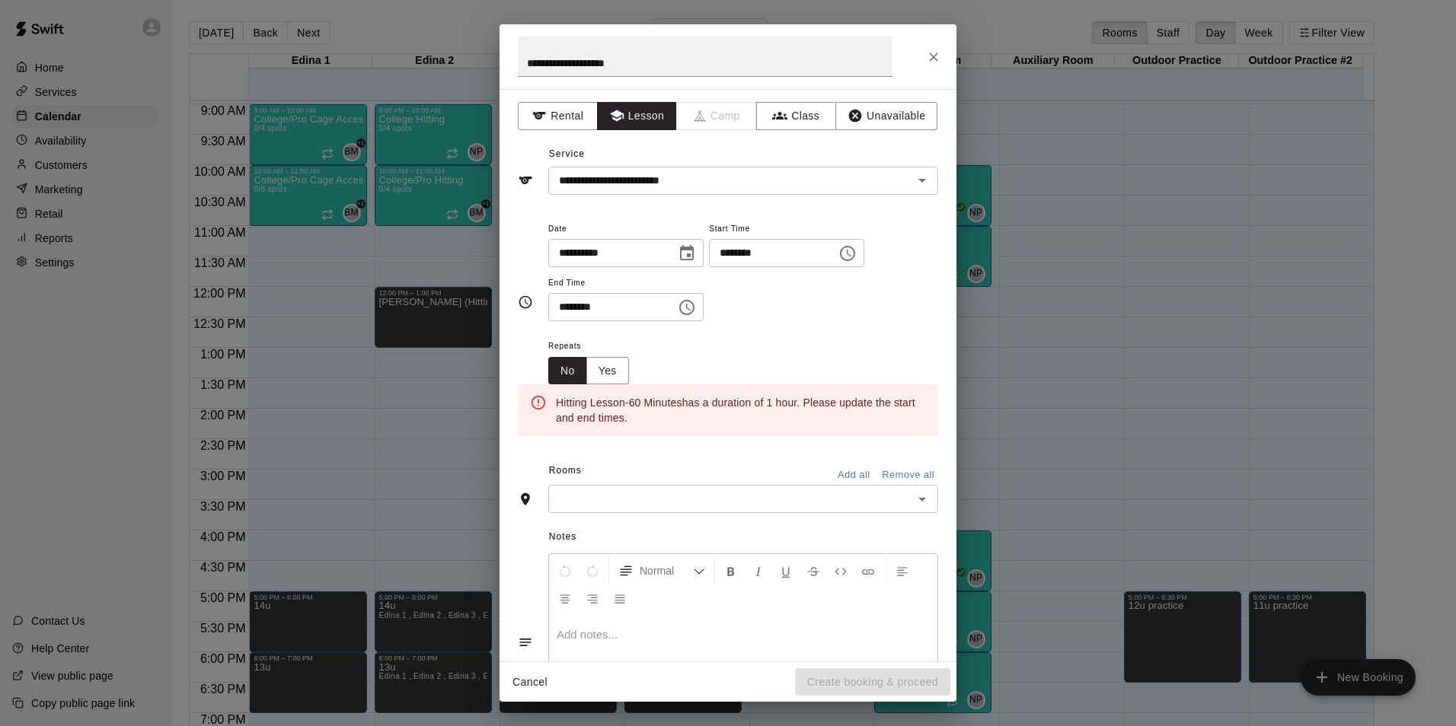
click at [694, 257] on icon "Choose date, selected date is Aug 19, 2025" at bounding box center [687, 252] width 14 height 15
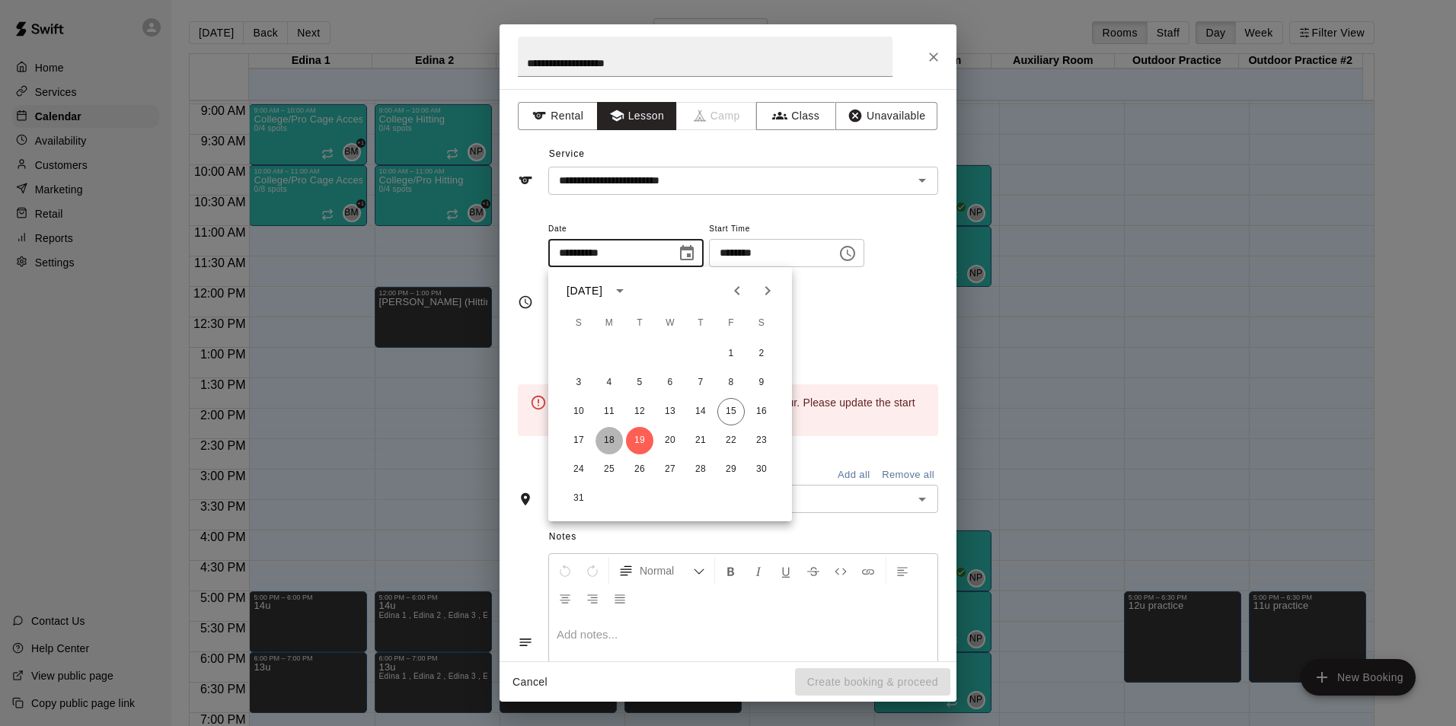
click at [610, 440] on button "18" at bounding box center [608, 440] width 27 height 27
type input "**********"
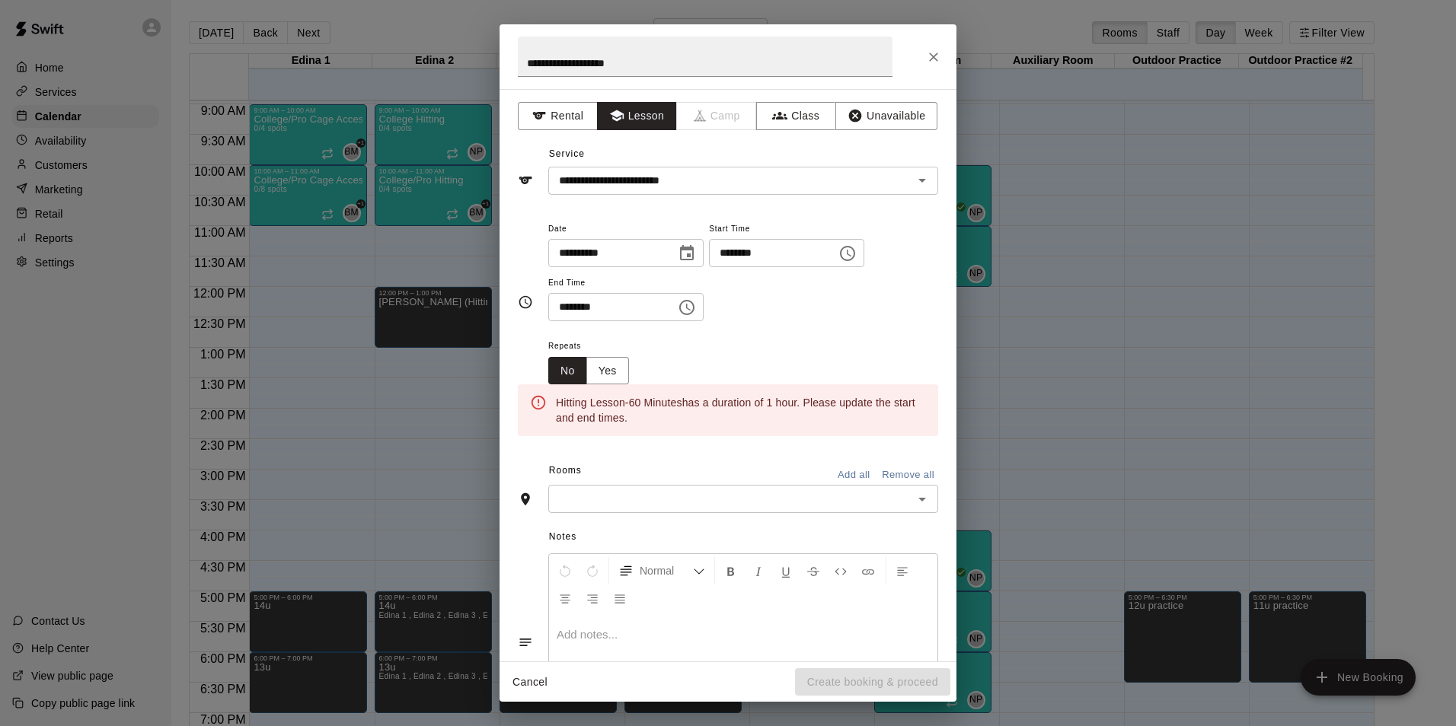
click at [856, 254] on icon "Choose time, selected time is 7:00 PM" at bounding box center [847, 253] width 18 height 18
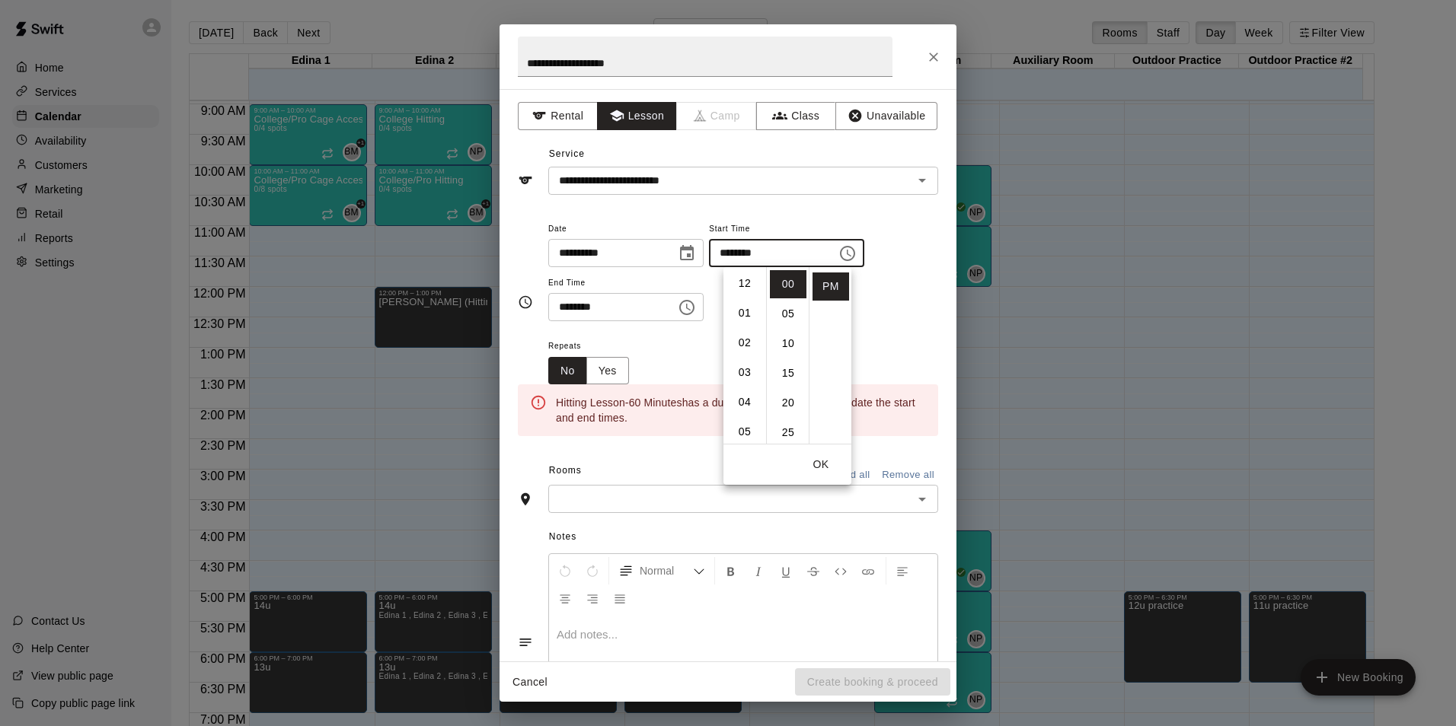
scroll to position [0, 0]
click at [751, 318] on li "01" at bounding box center [744, 314] width 37 height 28
type input "********"
click at [931, 333] on div "**********" at bounding box center [727, 375] width 457 height 573
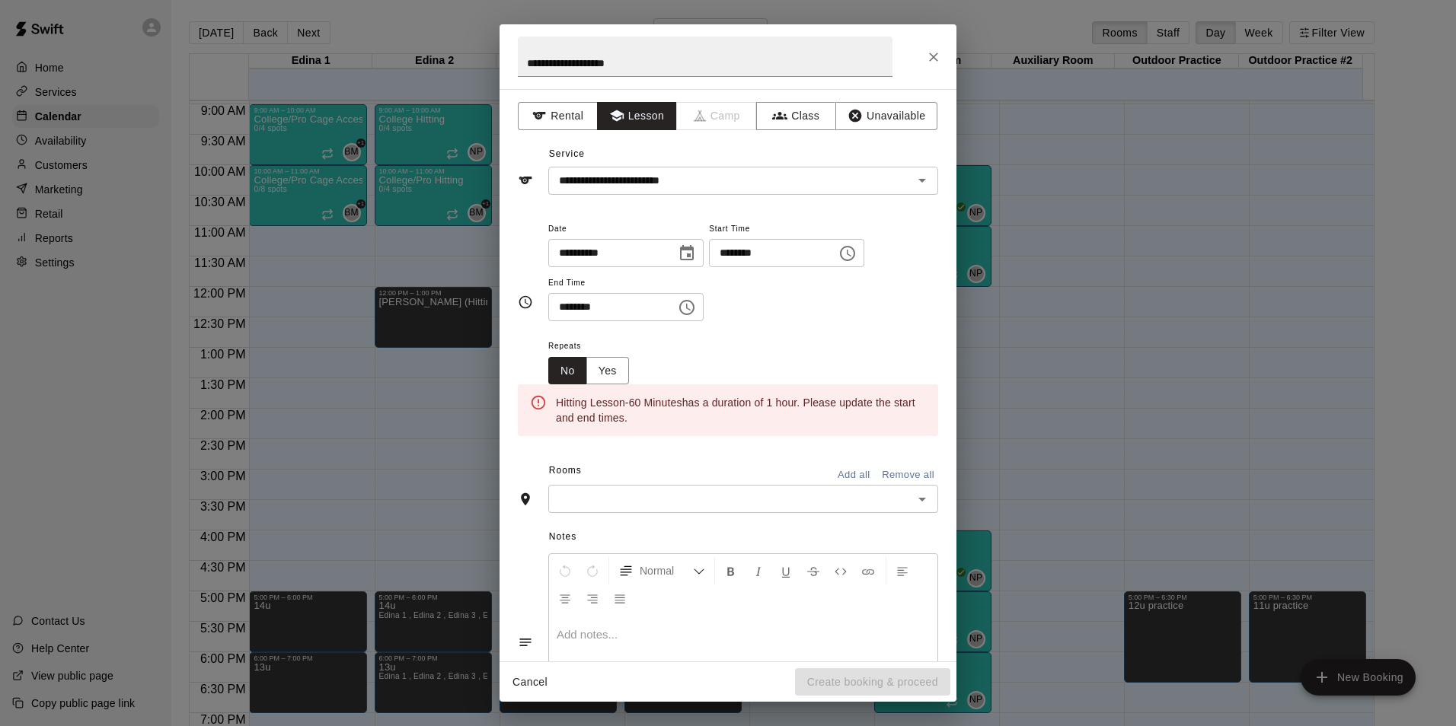
click at [696, 311] on icon "Choose time, selected time is 7:30 PM" at bounding box center [687, 307] width 18 height 18
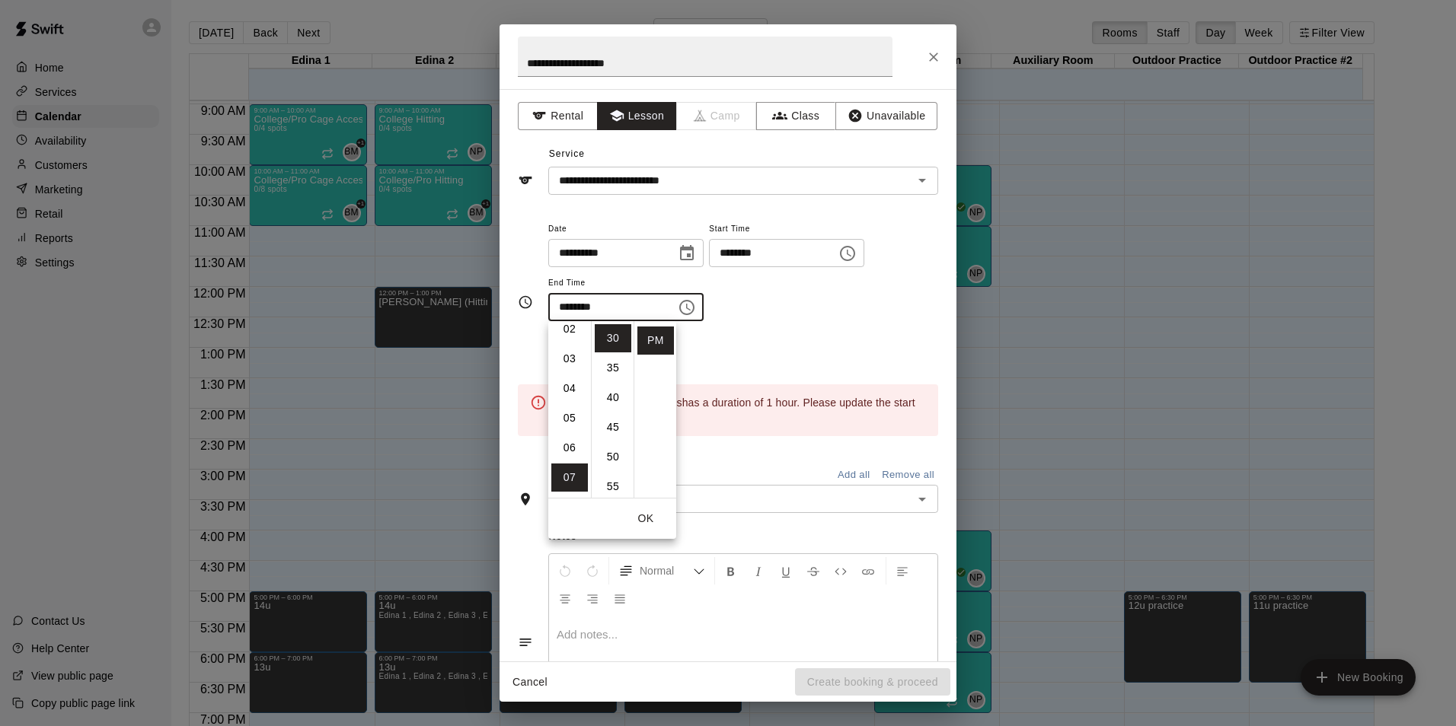
scroll to position [56, 0]
click at [564, 344] on li "02" at bounding box center [569, 342] width 37 height 28
click at [614, 342] on li "00" at bounding box center [613, 338] width 37 height 28
type input "********"
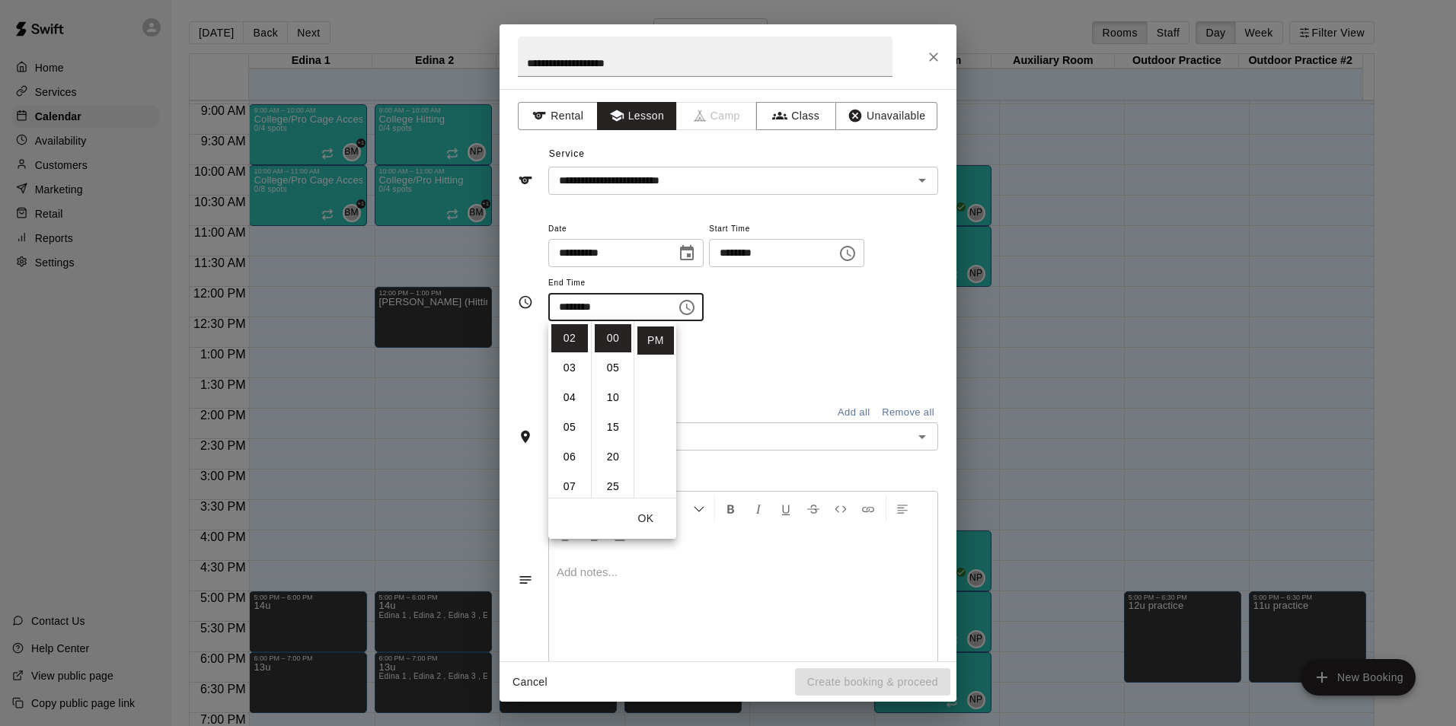
click at [811, 324] on div "**********" at bounding box center [743, 278] width 390 height 118
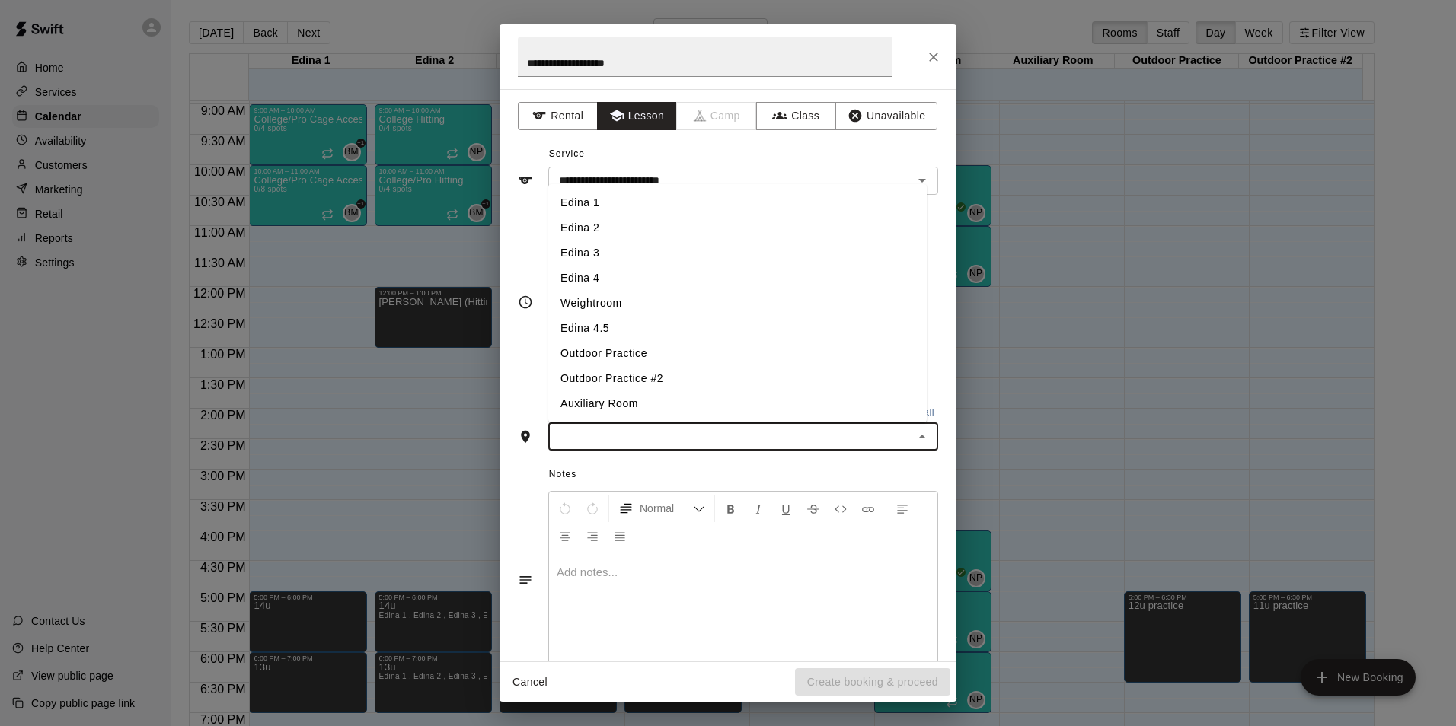
click at [679, 433] on input "text" at bounding box center [731, 436] width 356 height 19
click at [623, 196] on li "Edina 1" at bounding box center [737, 202] width 378 height 25
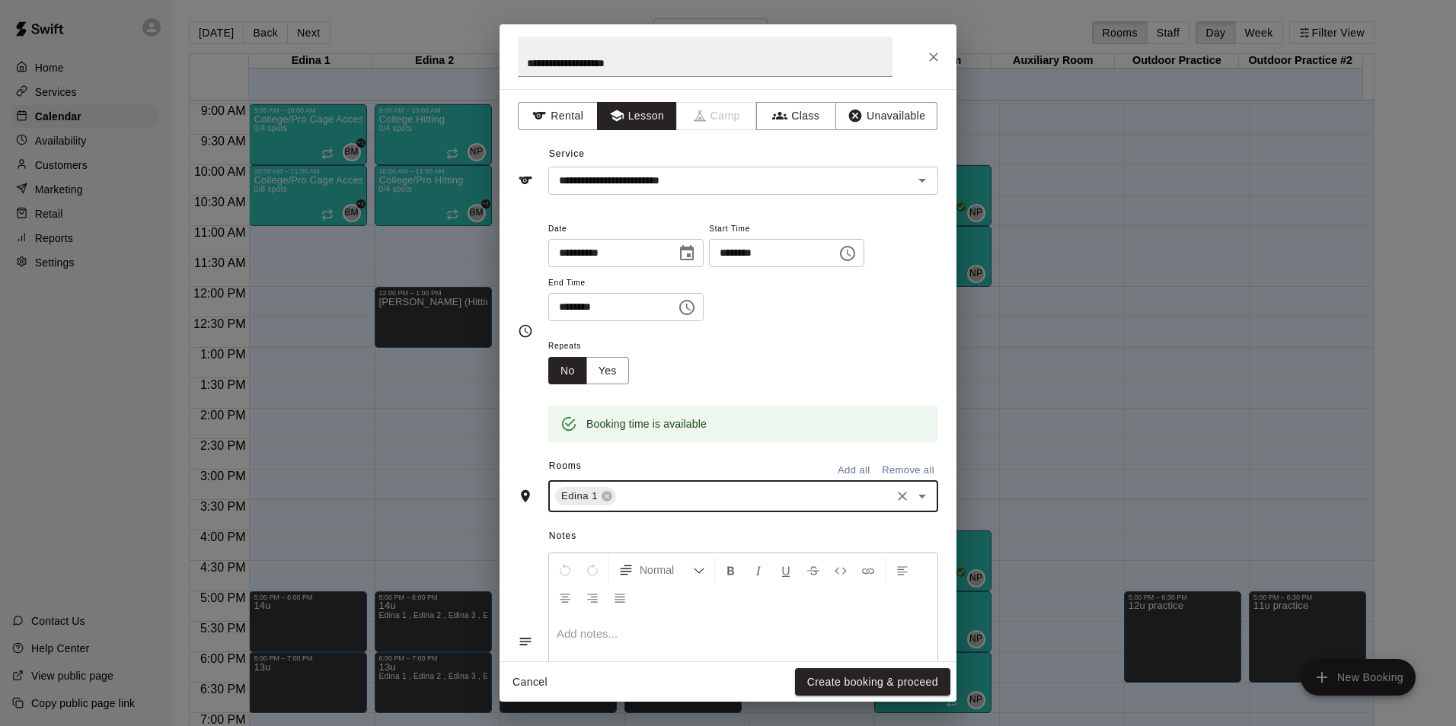
click at [657, 493] on input "text" at bounding box center [753, 496] width 270 height 19
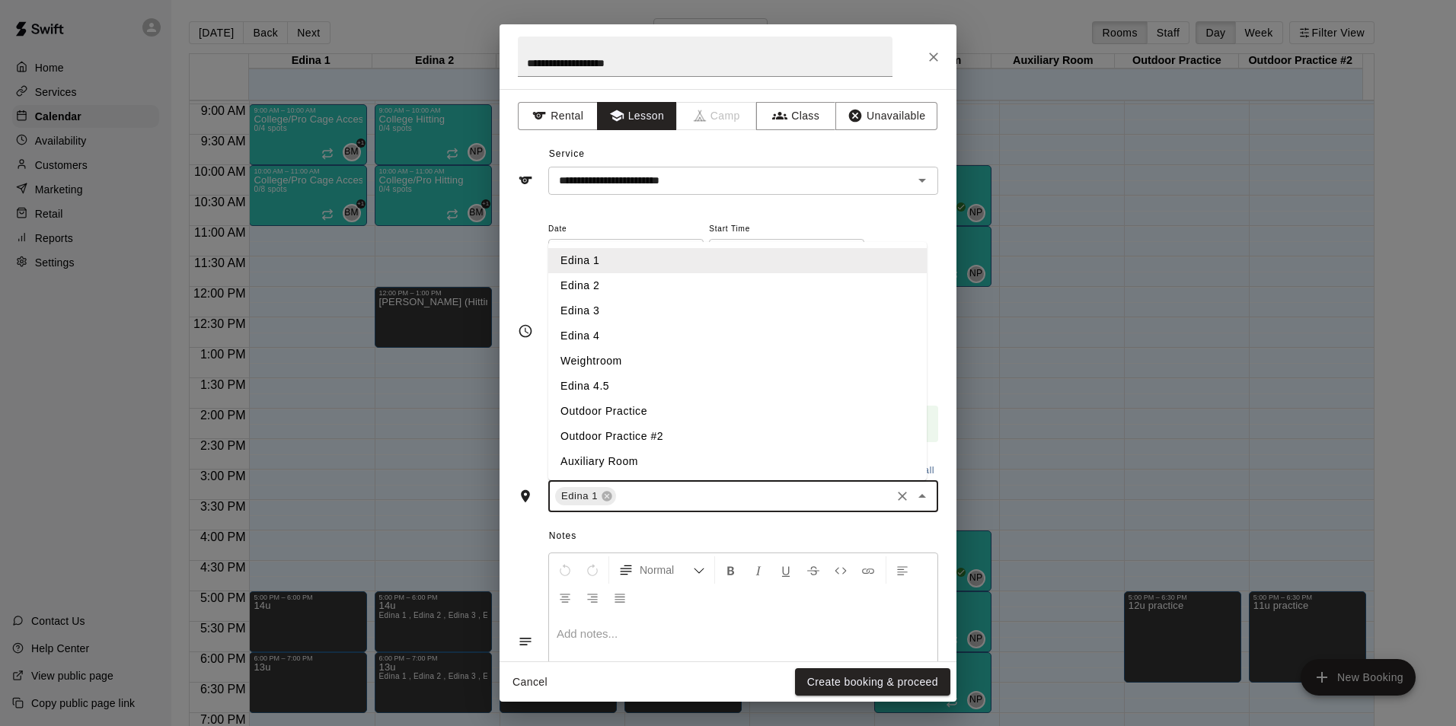
click at [592, 287] on li "Edina 2" at bounding box center [737, 285] width 378 height 25
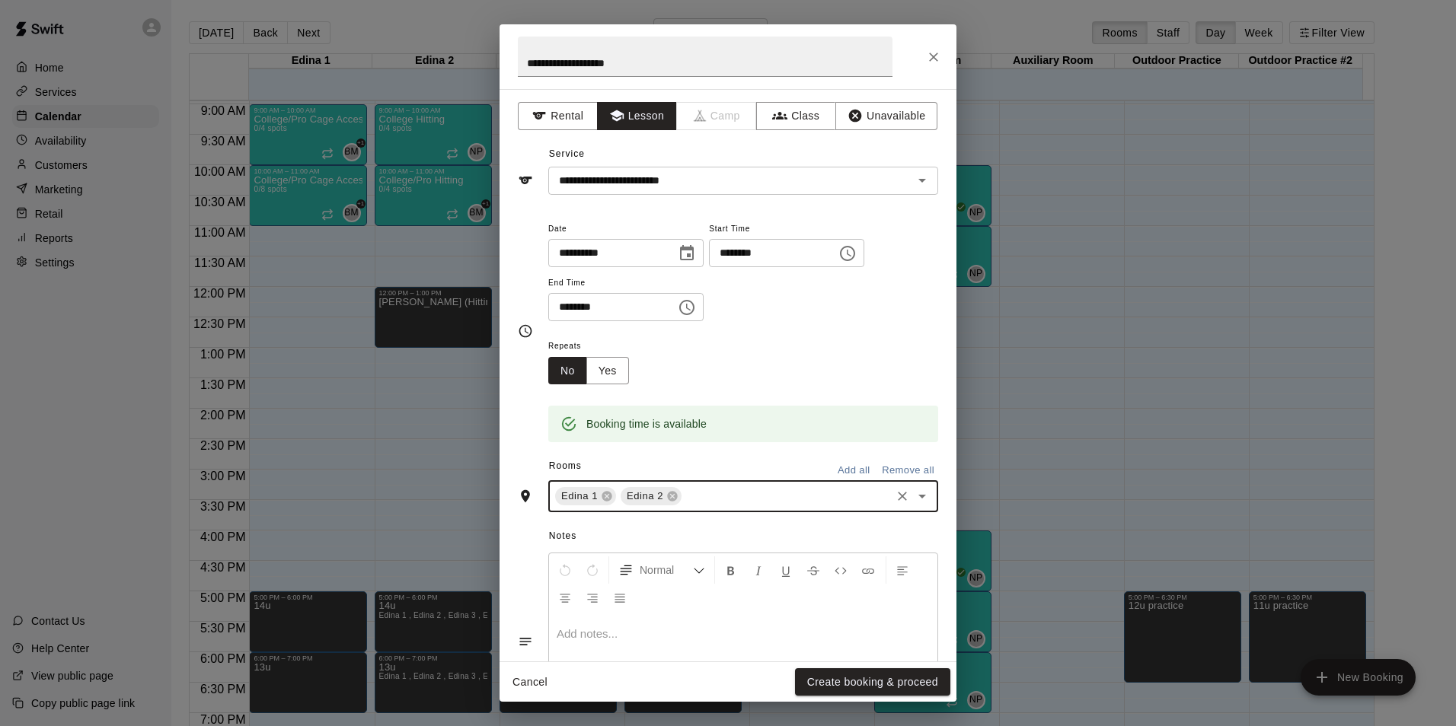
click at [700, 496] on input "text" at bounding box center [786, 496] width 205 height 19
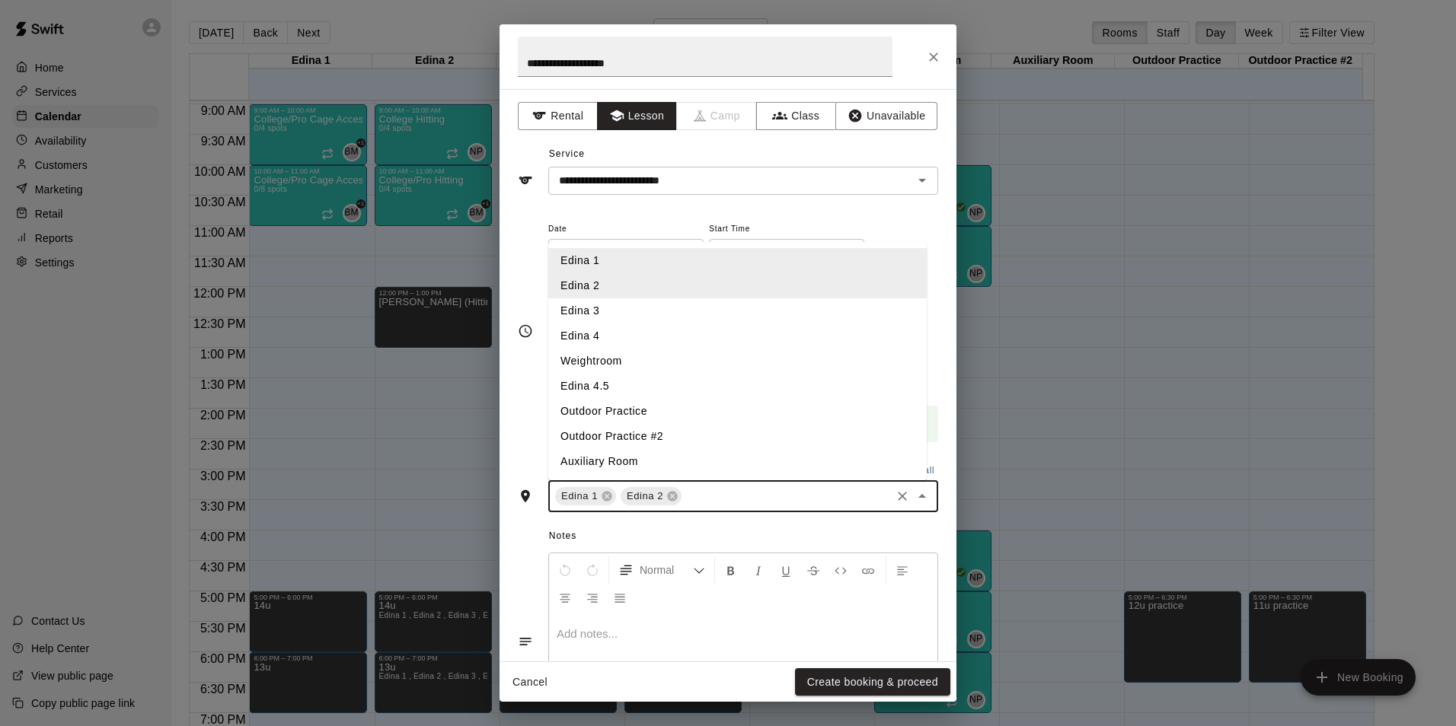
click at [588, 300] on li "Edina 3" at bounding box center [737, 310] width 378 height 25
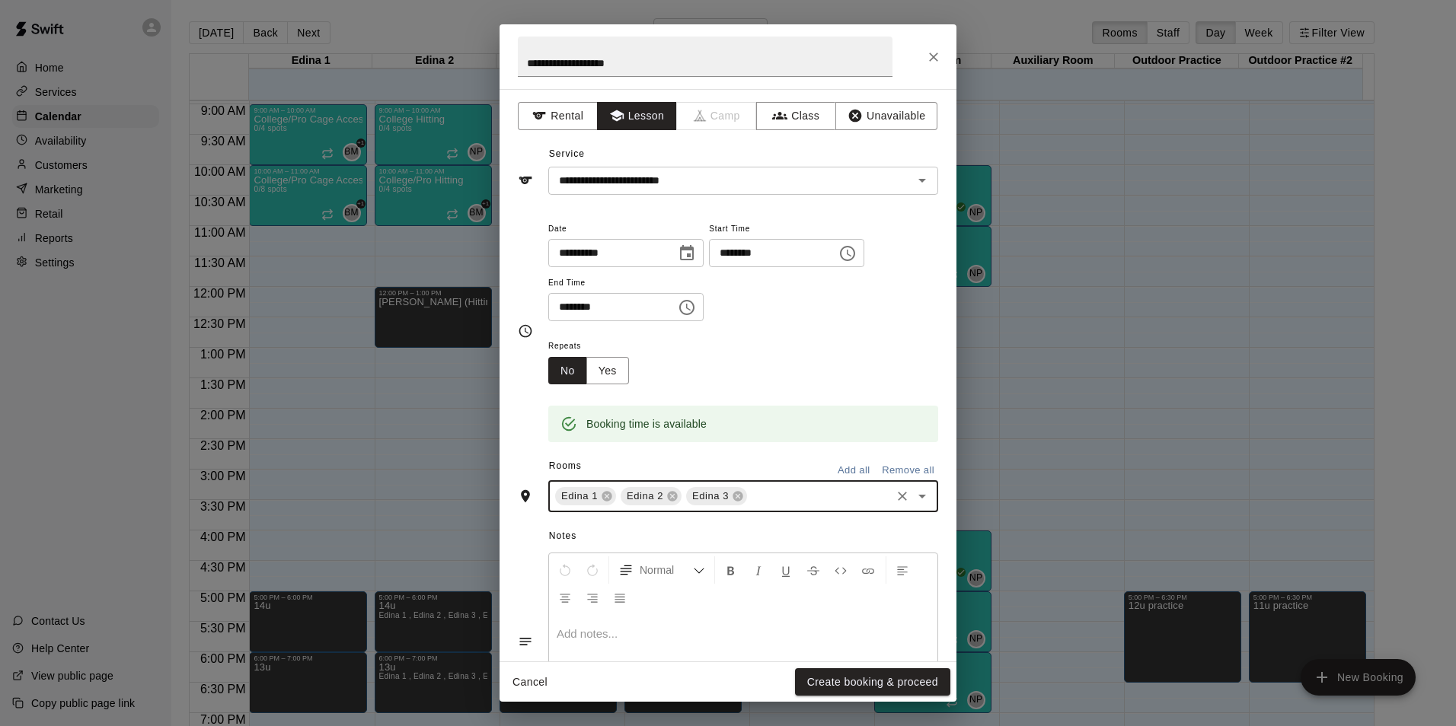
click at [818, 356] on div "Repeats No Yes" at bounding box center [743, 361] width 390 height 48
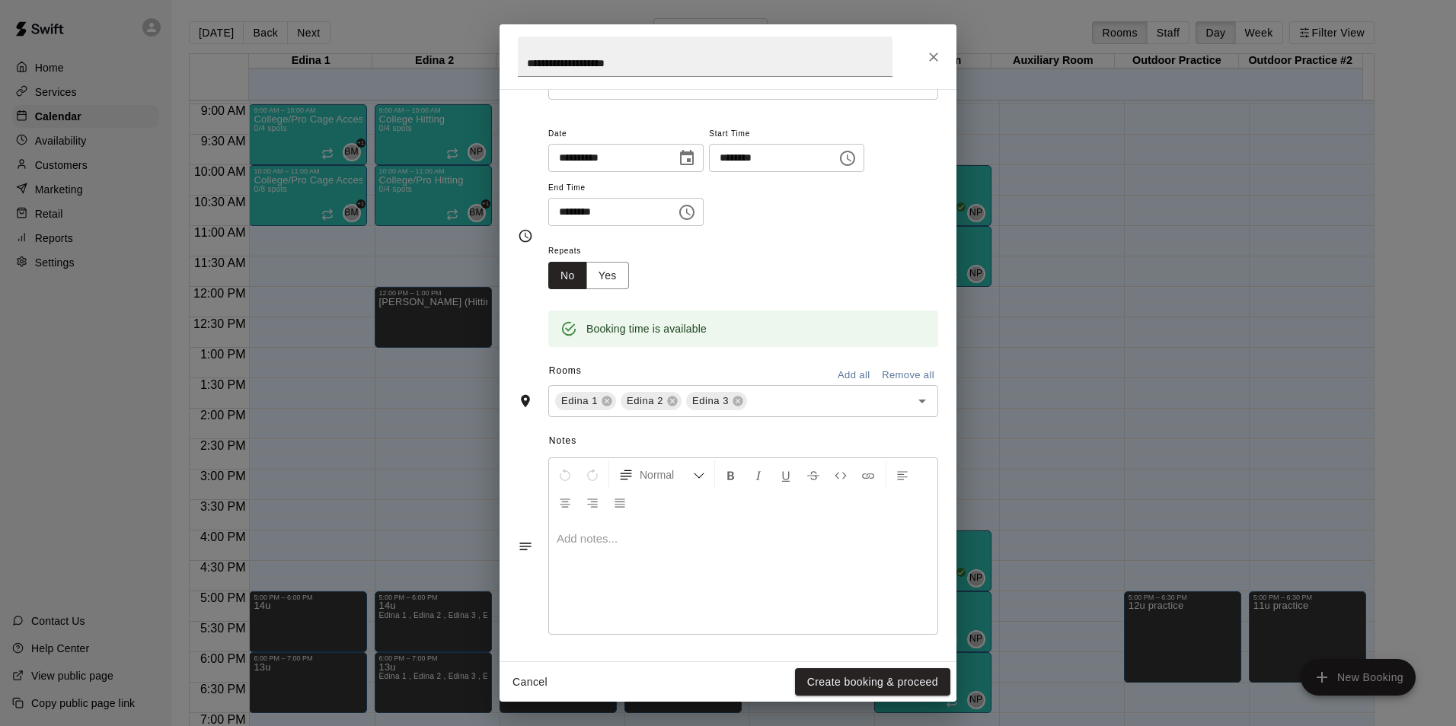
scroll to position [97, 0]
click at [855, 681] on button "Create booking & proceed" at bounding box center [872, 682] width 155 height 28
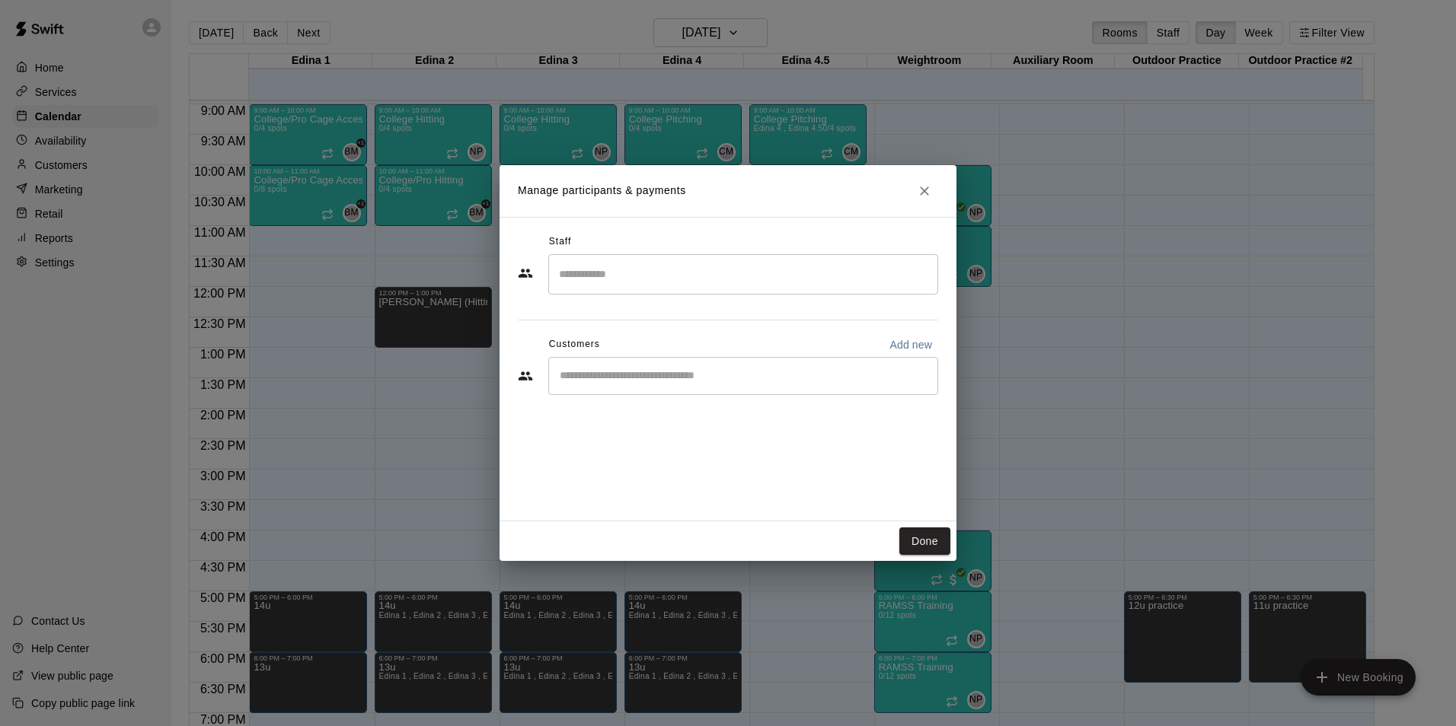
click at [572, 279] on input "Search staff" at bounding box center [743, 274] width 376 height 27
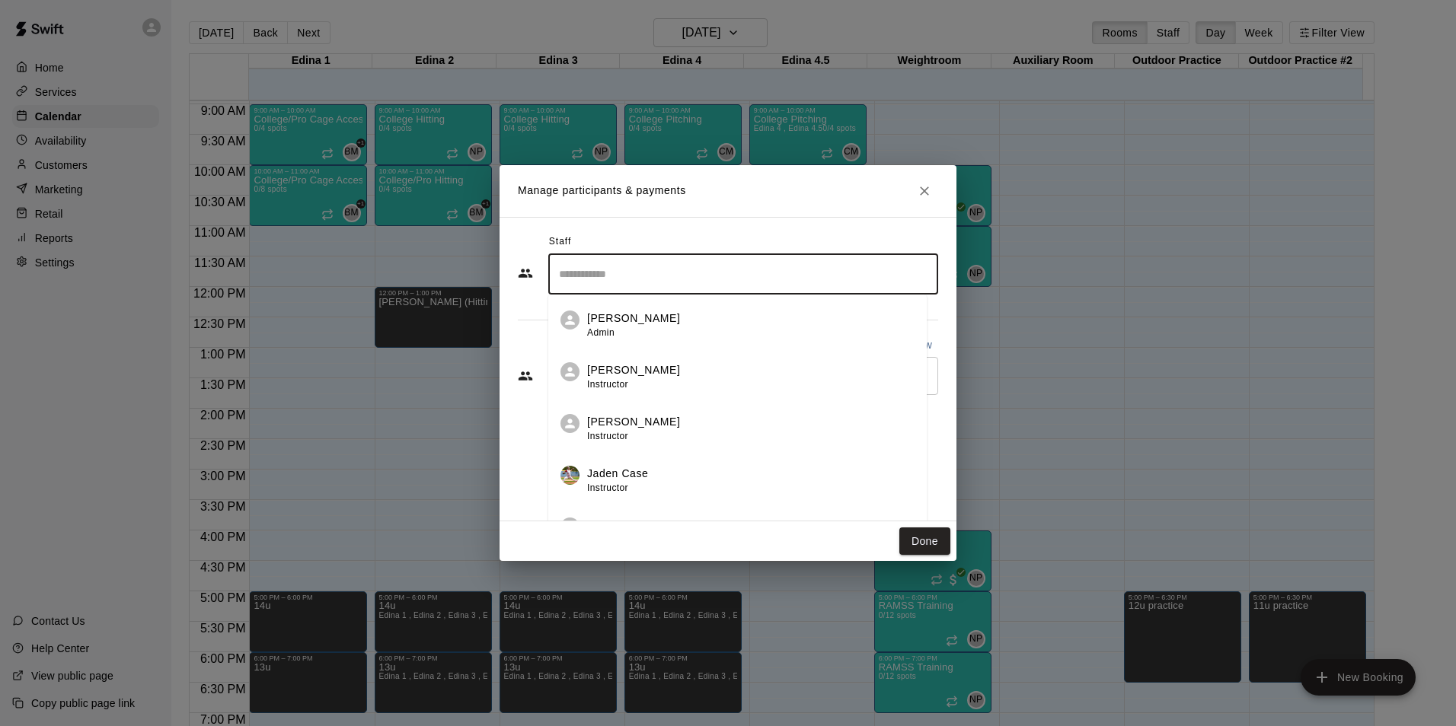
click at [612, 335] on span "Admin" at bounding box center [600, 332] width 27 height 11
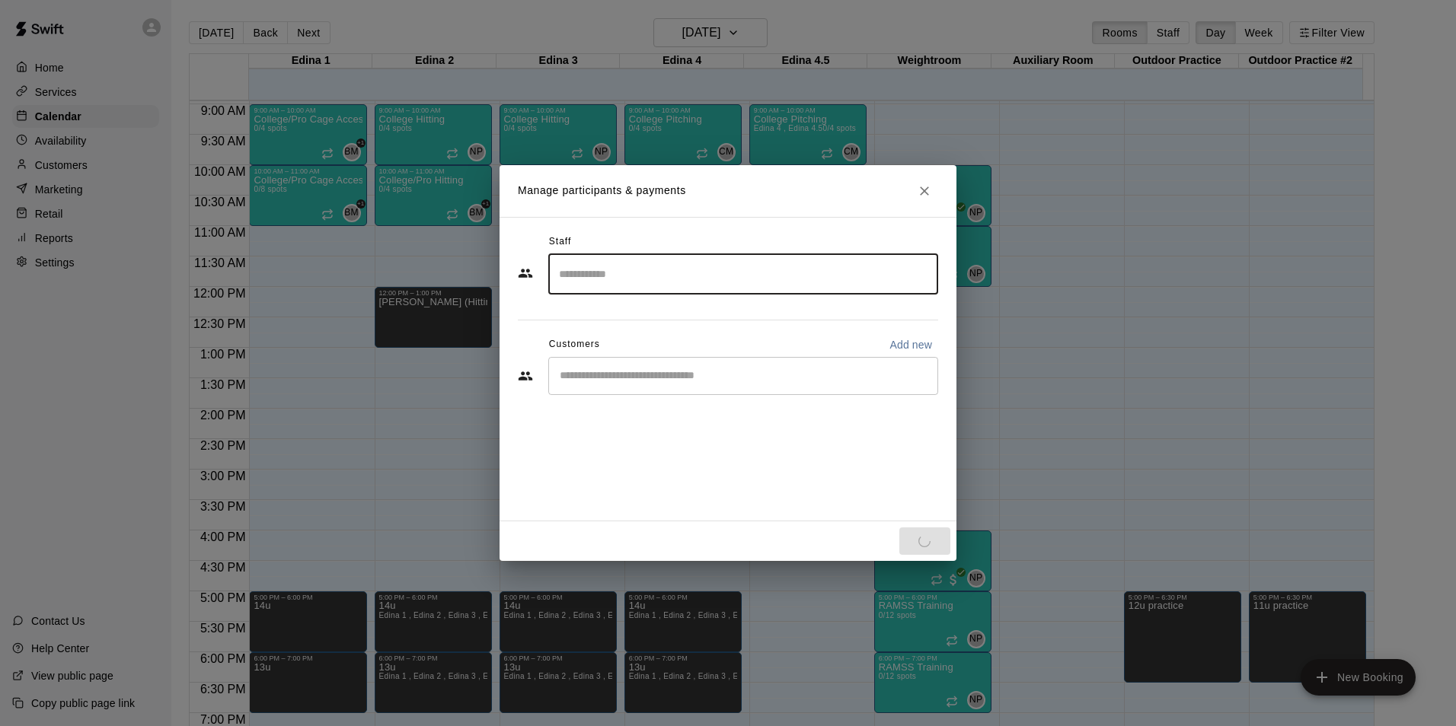
click at [634, 385] on div "​" at bounding box center [743, 376] width 390 height 38
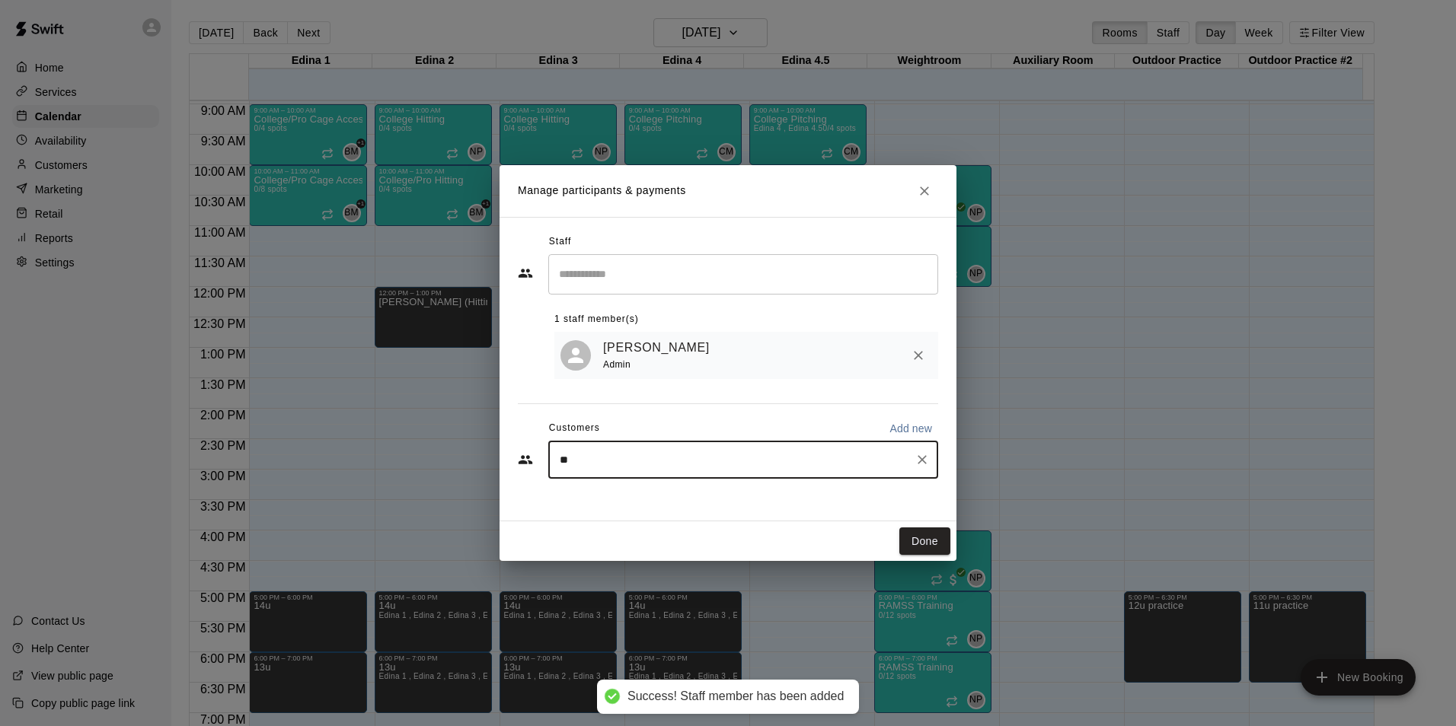
type input "***"
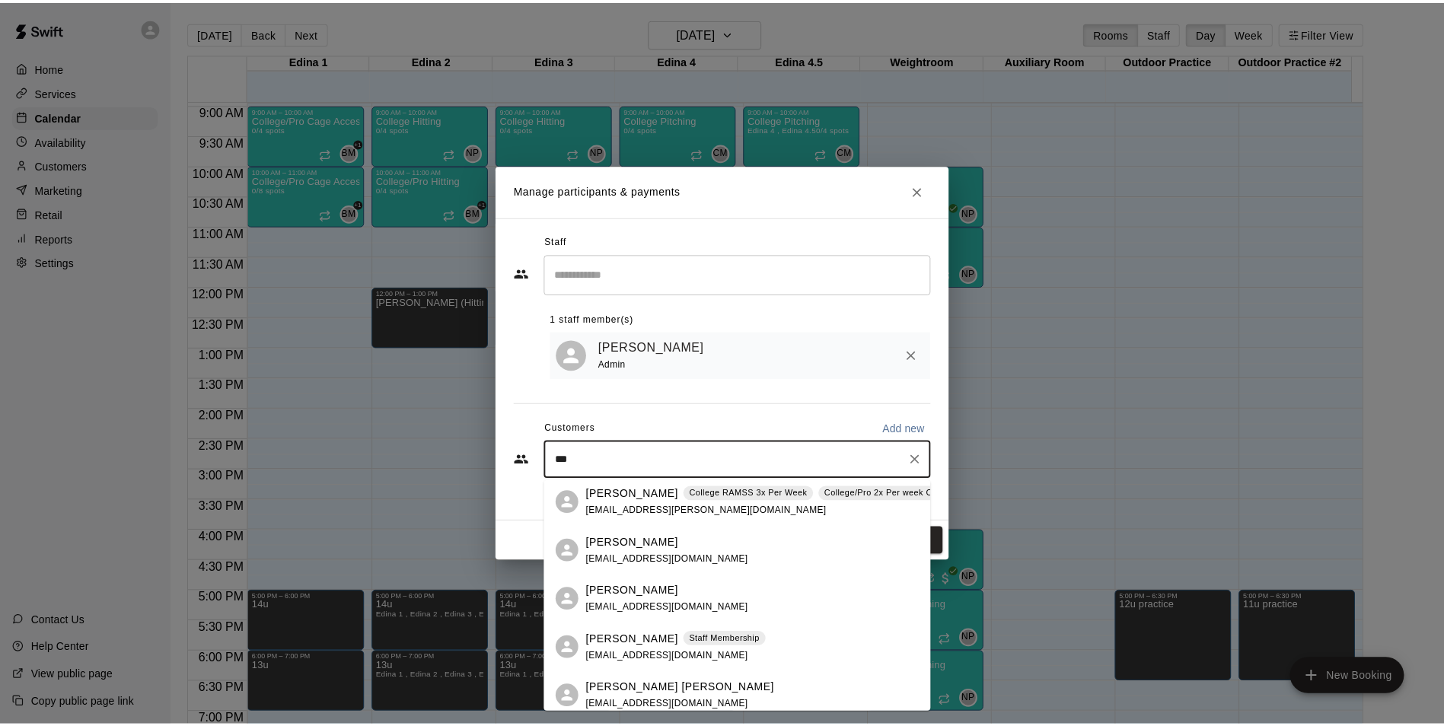
scroll to position [152, 0]
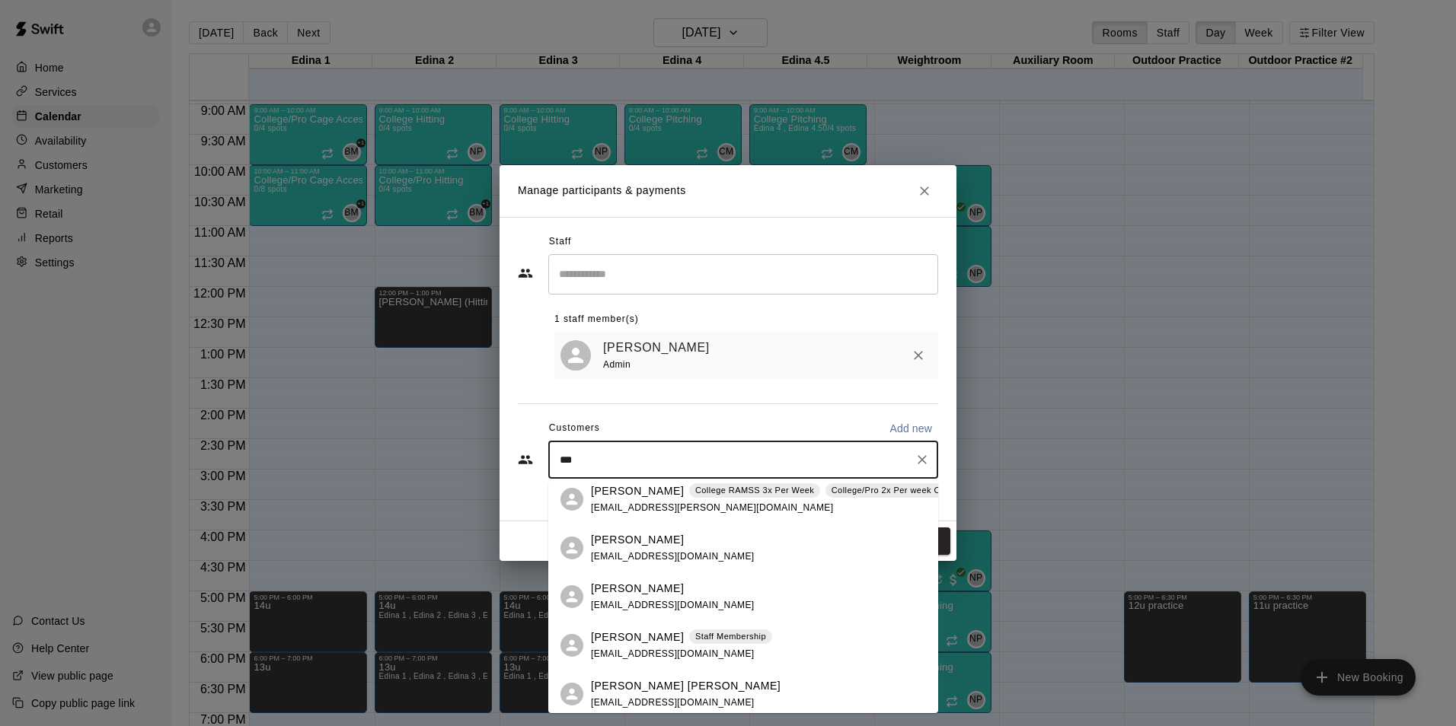
click at [702, 537] on div "[PERSON_NAME]" at bounding box center [673, 540] width 164 height 16
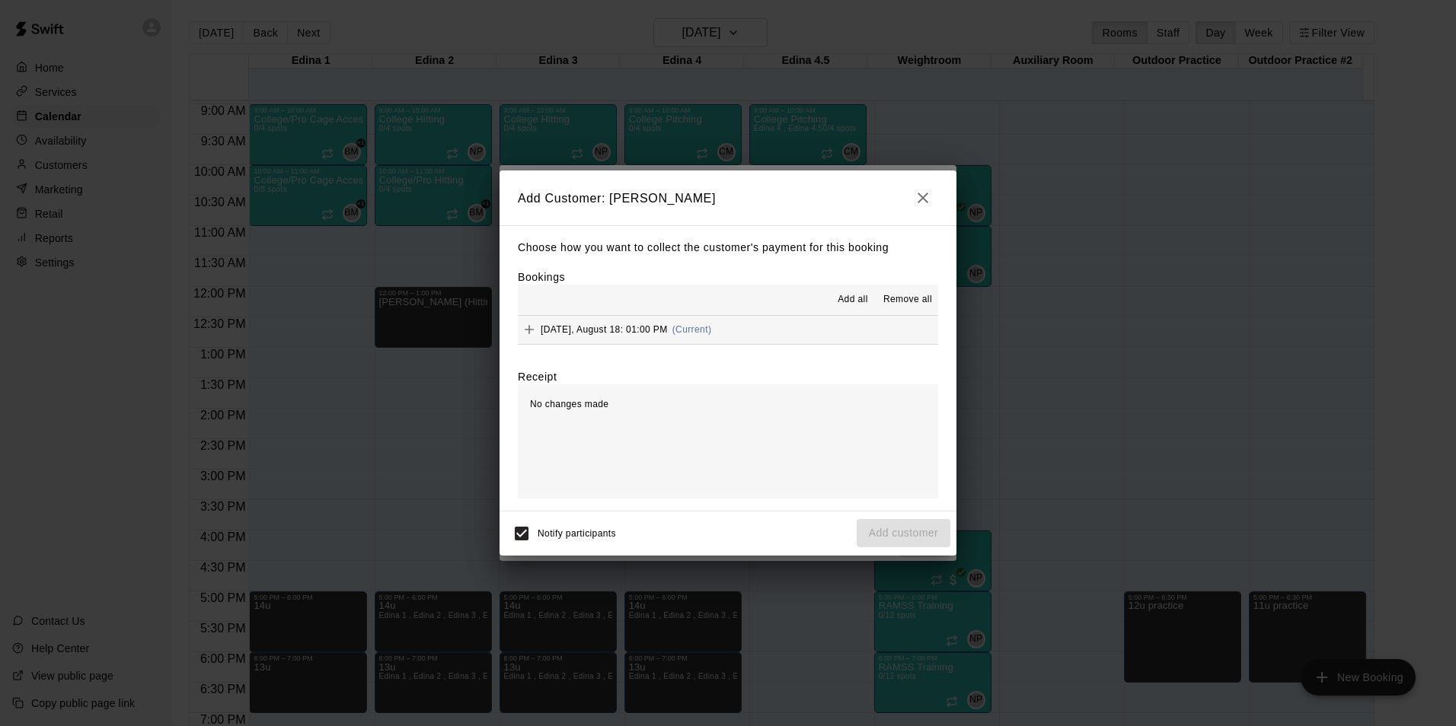
click at [556, 335] on span "[DATE], August 18: 01:00 PM" at bounding box center [604, 329] width 127 height 11
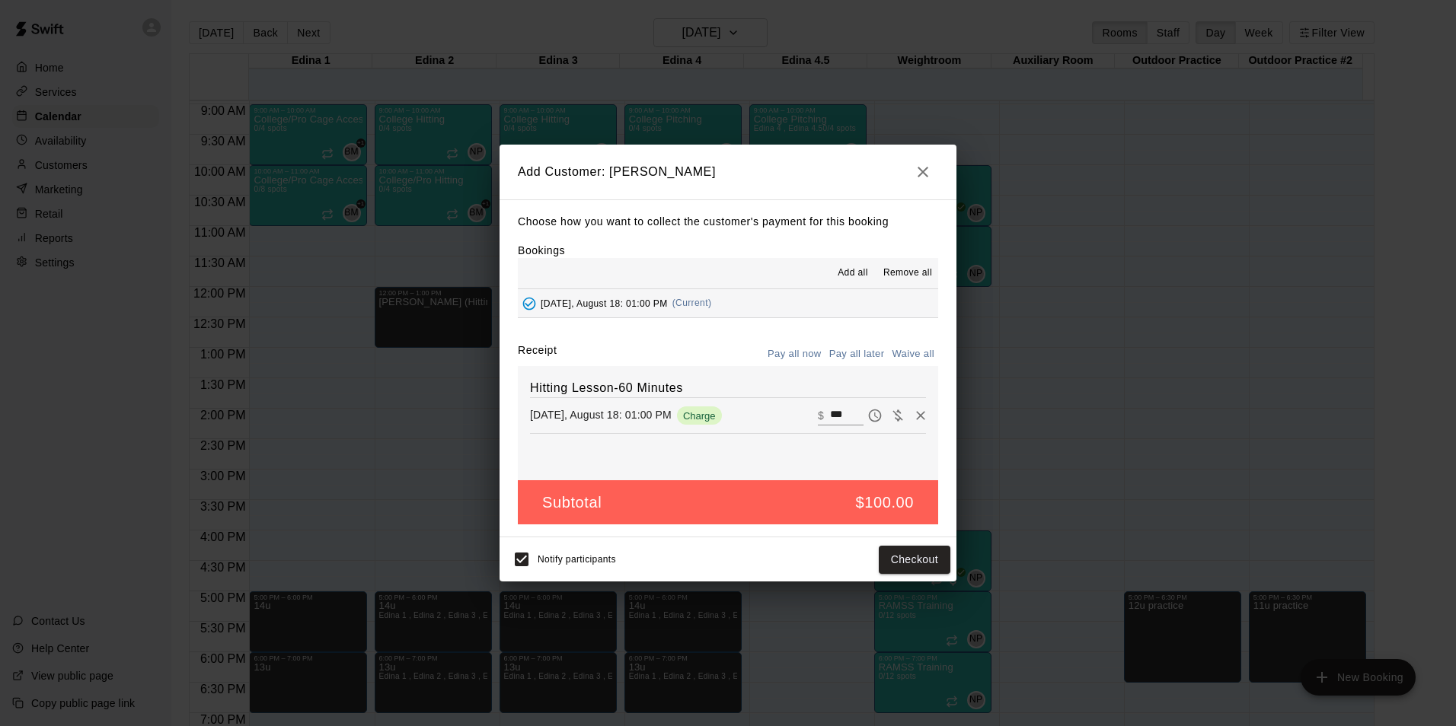
click at [858, 360] on button "Pay all later" at bounding box center [856, 355] width 63 height 24
click at [876, 552] on button "Add customer" at bounding box center [903, 560] width 94 height 28
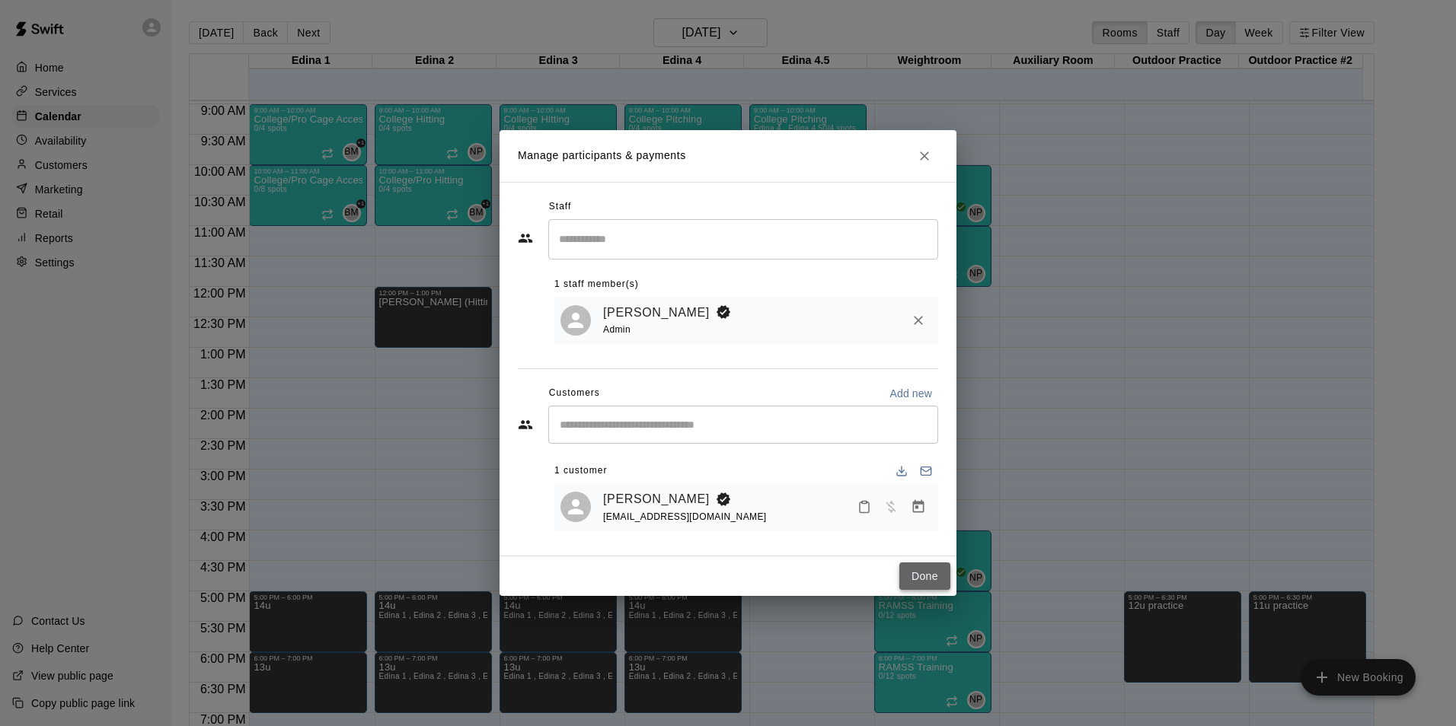
click at [927, 569] on button "Done" at bounding box center [924, 577] width 51 height 28
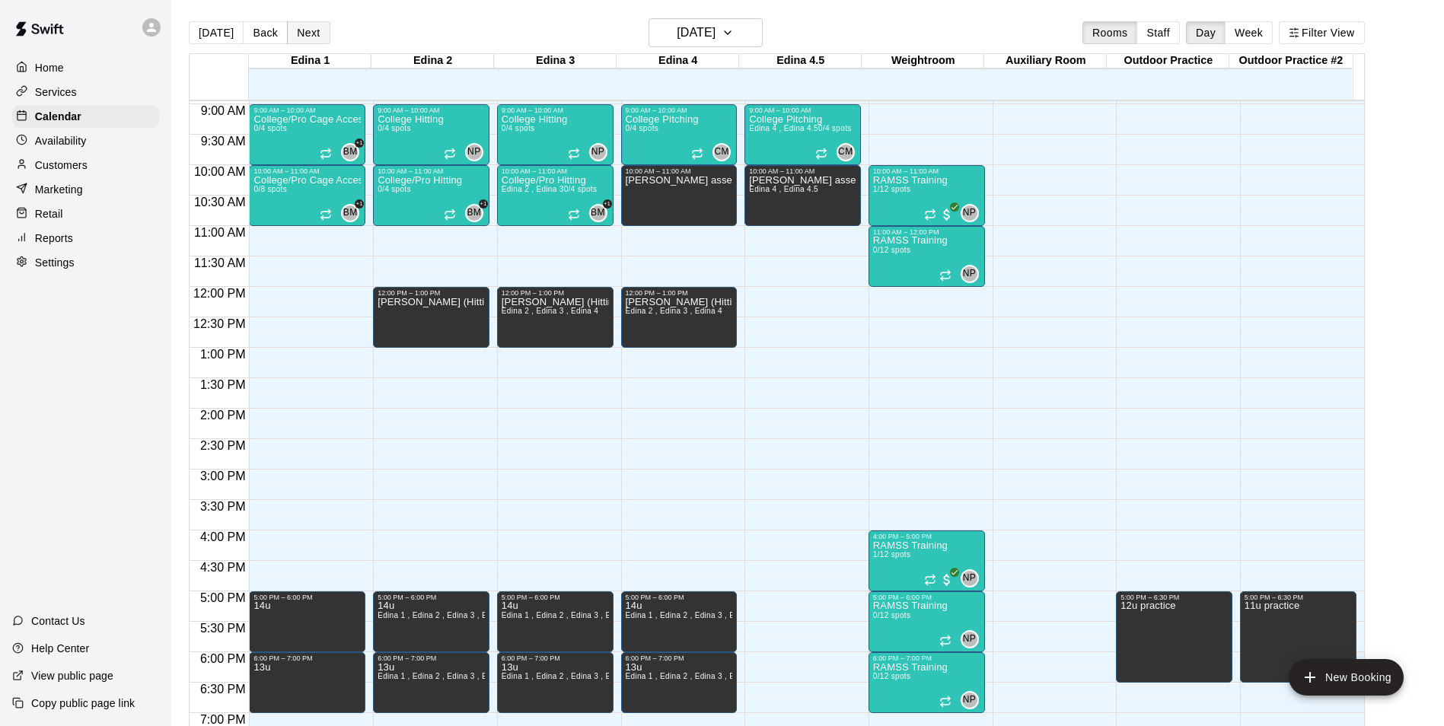
click at [305, 41] on button "Next" at bounding box center [308, 32] width 43 height 23
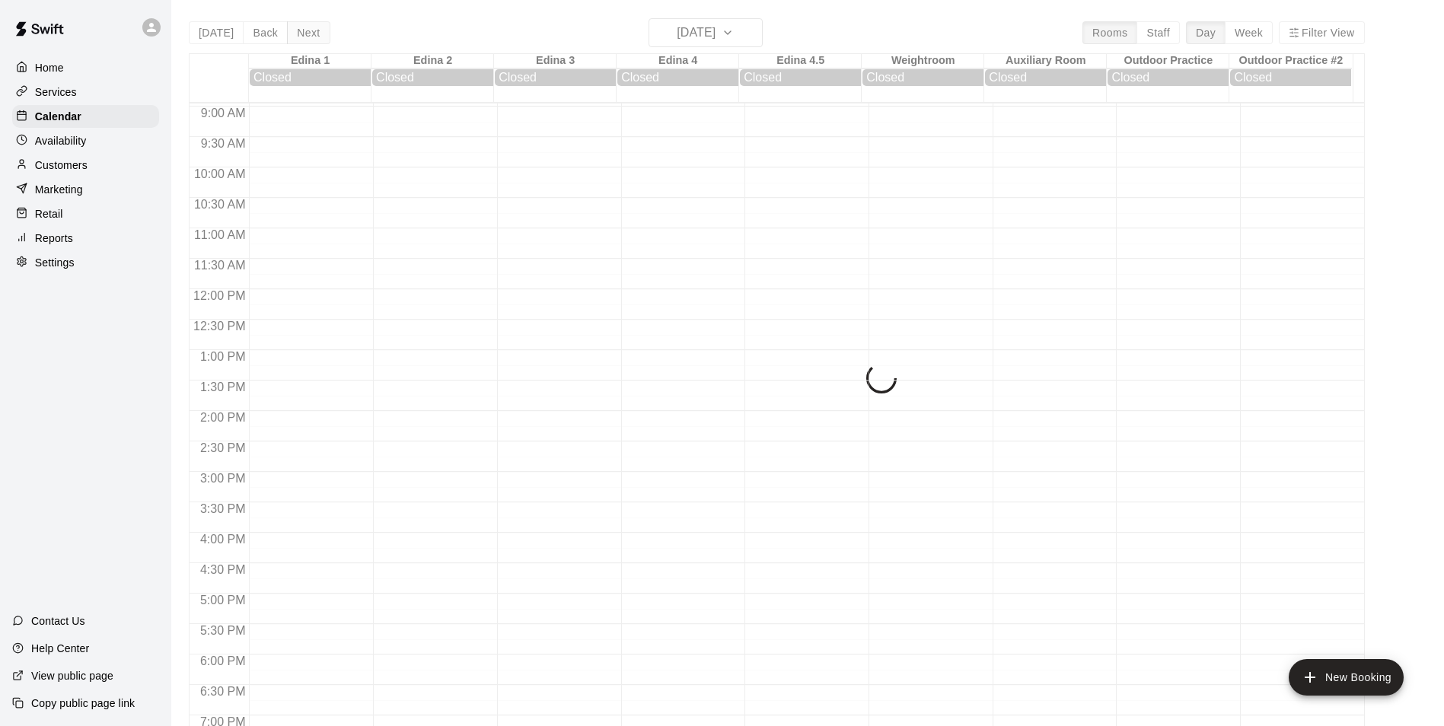
click at [305, 41] on div "[DATE] Back [DATE][DATE] Rooms Staff Day Week Filter View Edina 1 16 Sat Closed…" at bounding box center [777, 381] width 1176 height 726
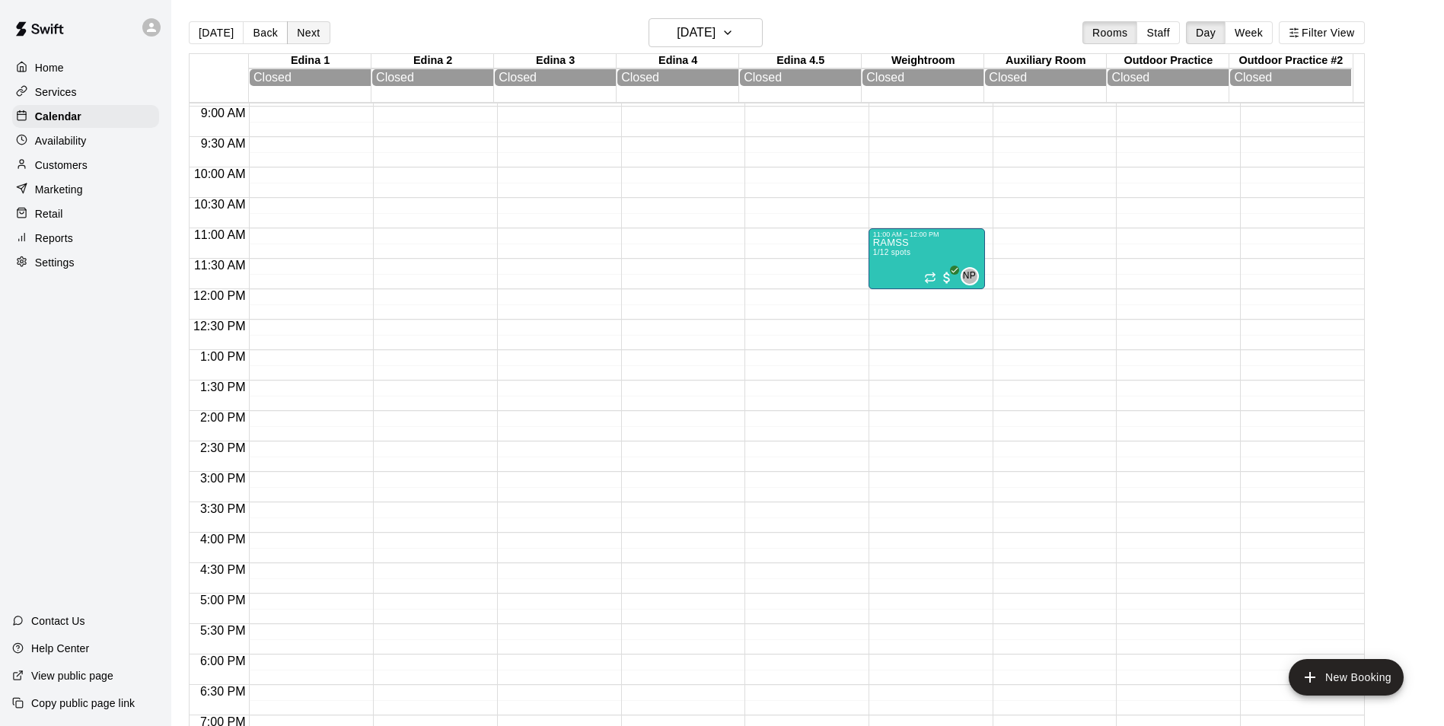
click at [305, 41] on button "Next" at bounding box center [308, 32] width 43 height 23
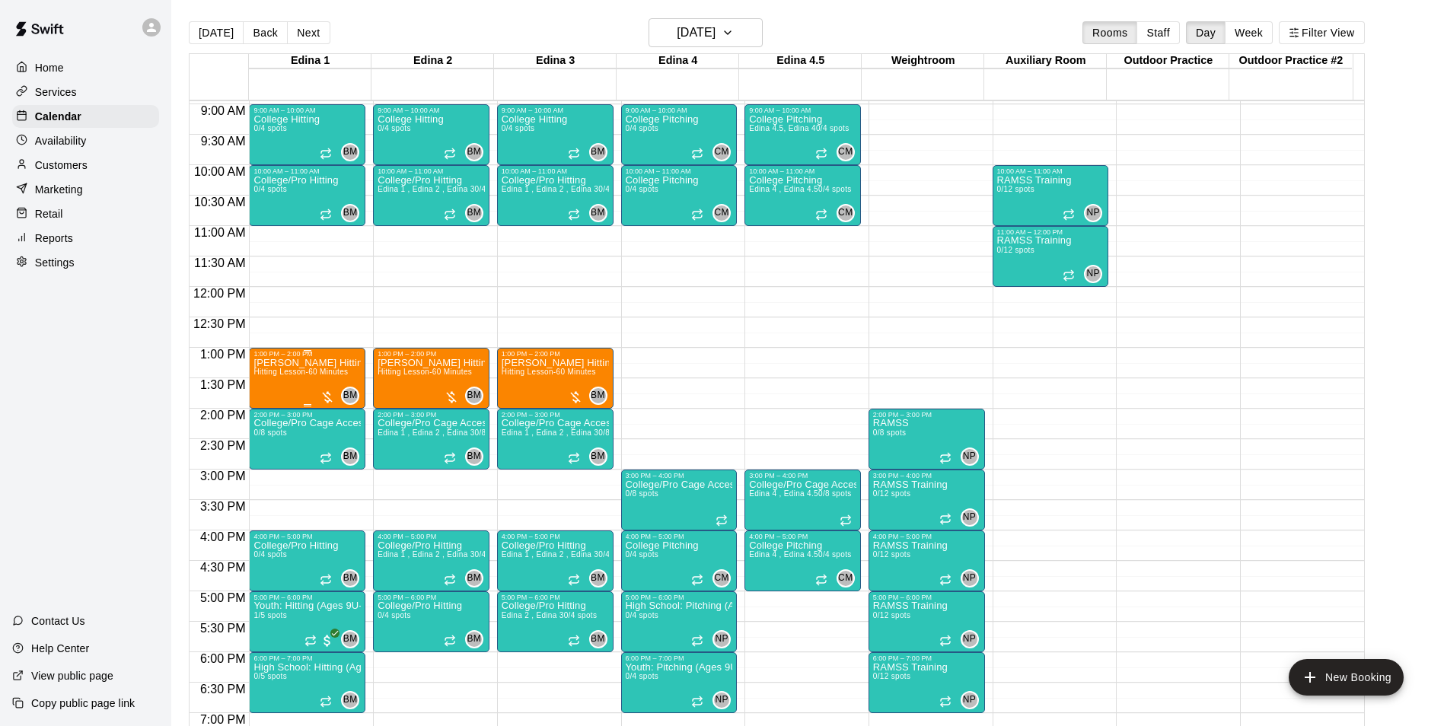
click at [294, 387] on div "[PERSON_NAME] Hitting Hitting Lesson-60 Minutes" at bounding box center [307, 721] width 107 height 726
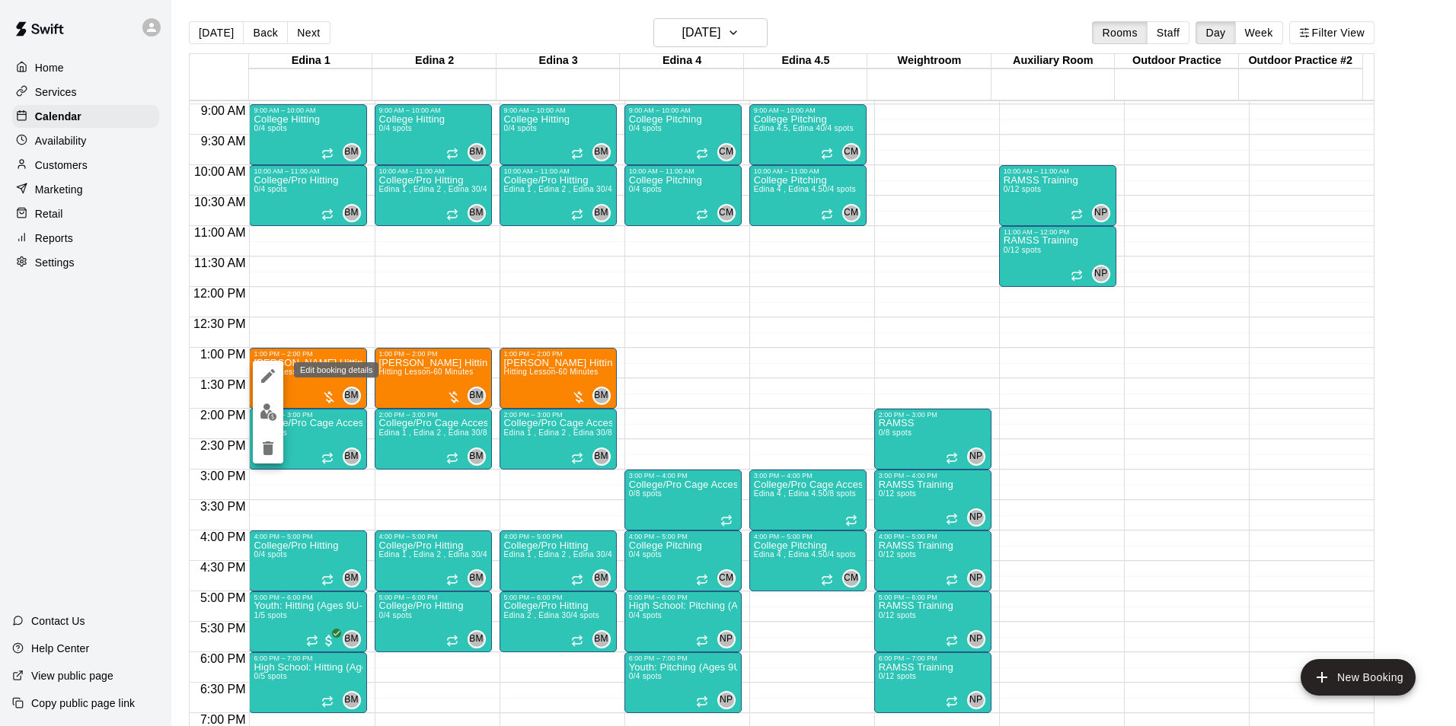
click at [266, 384] on icon "edit" at bounding box center [268, 376] width 18 height 18
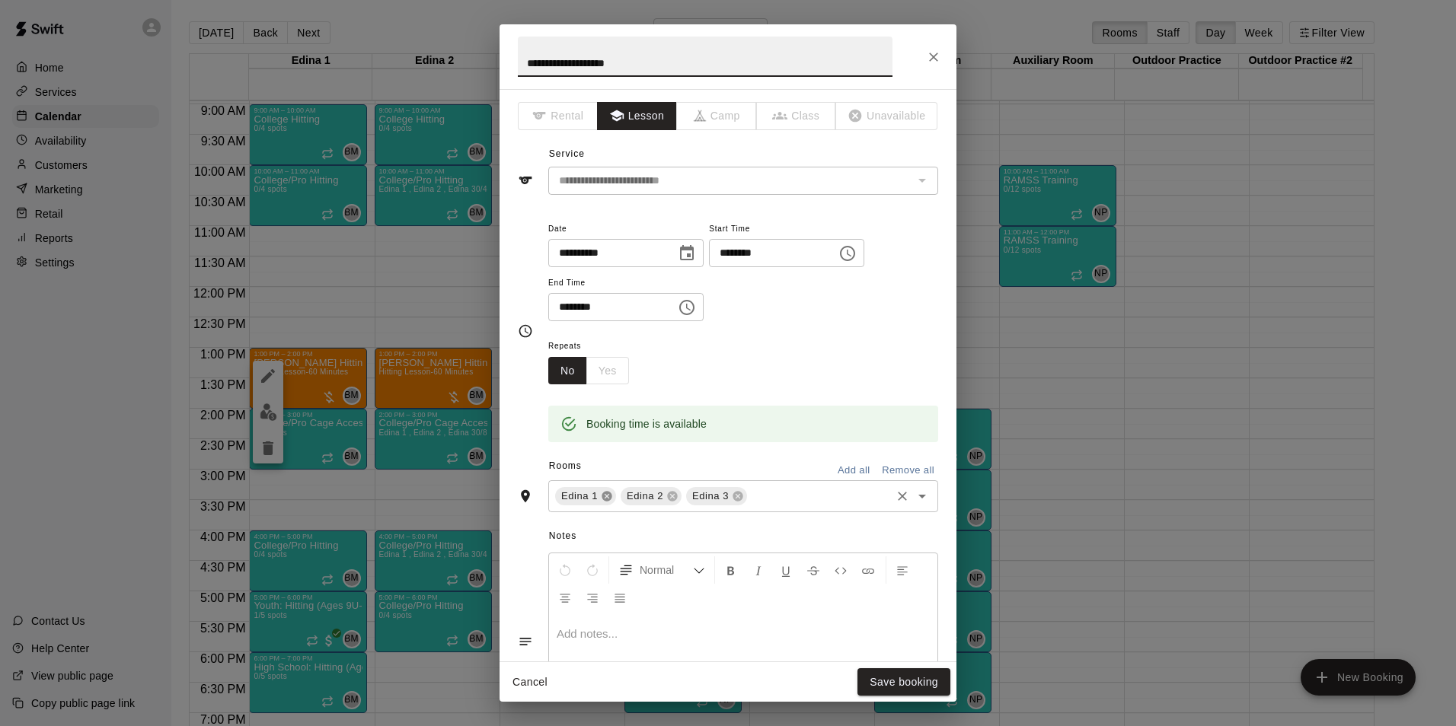
click at [604, 494] on icon at bounding box center [606, 497] width 10 height 10
click at [927, 685] on button "Save booking" at bounding box center [903, 682] width 93 height 28
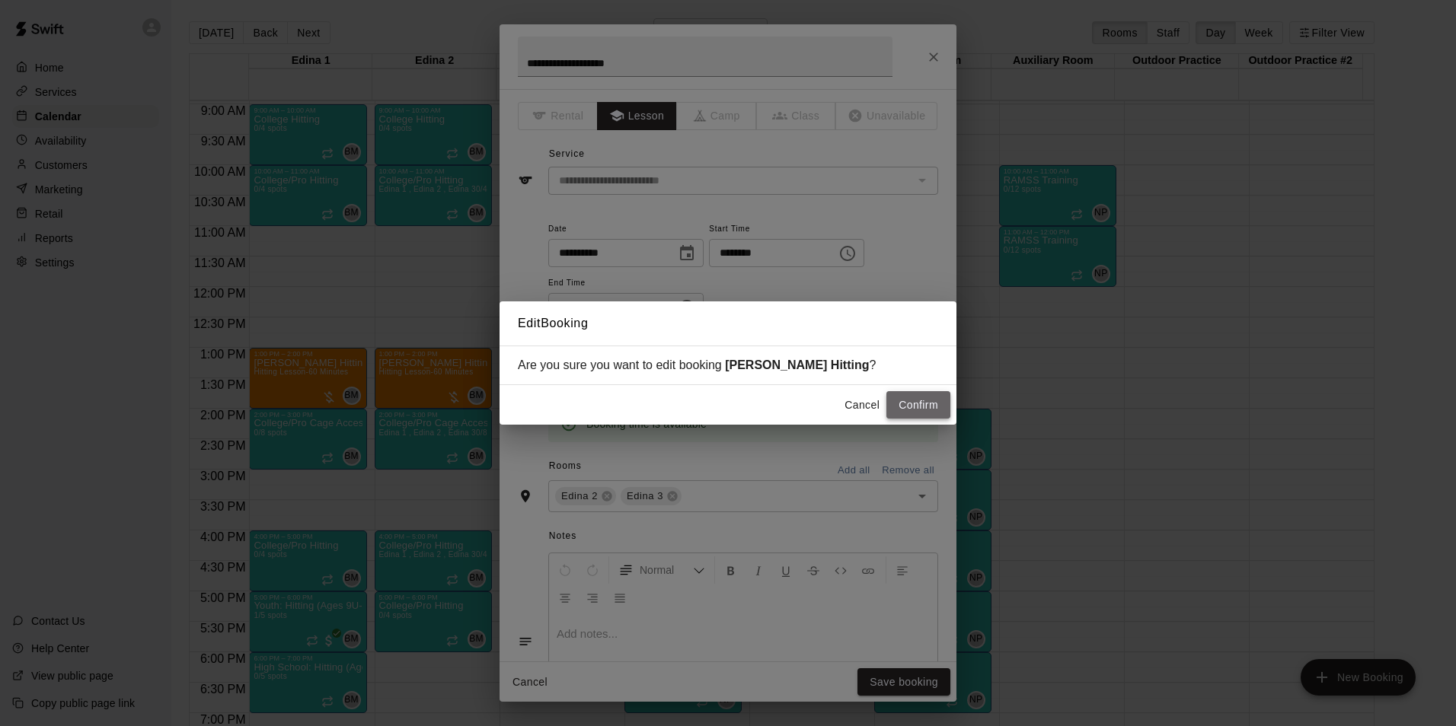
click at [928, 412] on button "Confirm" at bounding box center [918, 405] width 64 height 28
